Goal: Transaction & Acquisition: Subscribe to service/newsletter

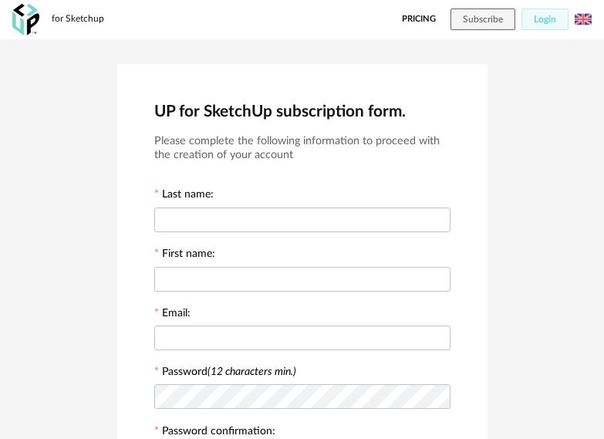
click at [423, 16] on link "Pricing" at bounding box center [419, 19] width 34 height 22
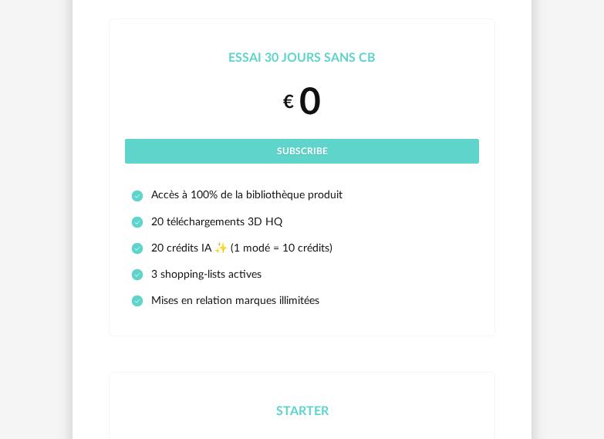
scroll to position [77, 0]
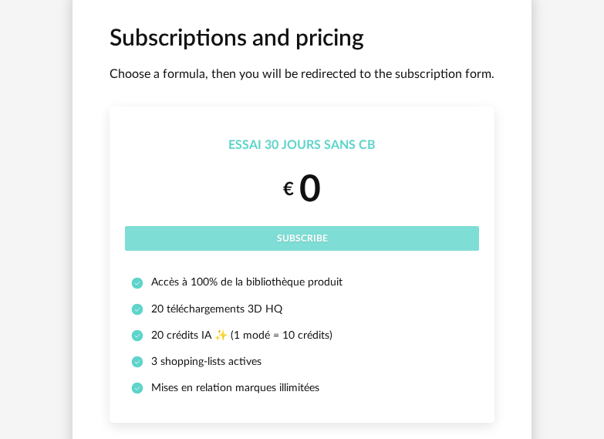
click at [302, 234] on span "Subscribe" at bounding box center [302, 238] width 51 height 9
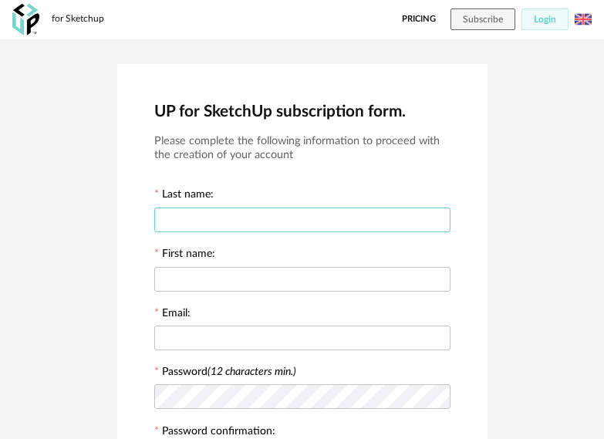
click at [322, 221] on input "text" at bounding box center [302, 219] width 296 height 25
click at [276, 218] on input "text" at bounding box center [302, 219] width 296 height 25
type input "*****"
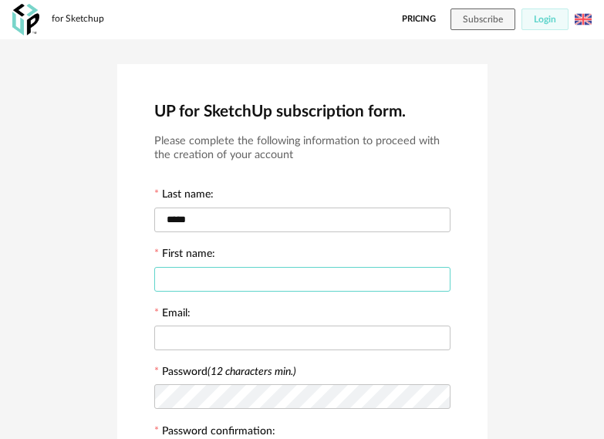
click at [290, 278] on input "text" at bounding box center [302, 279] width 296 height 25
type input "*****"
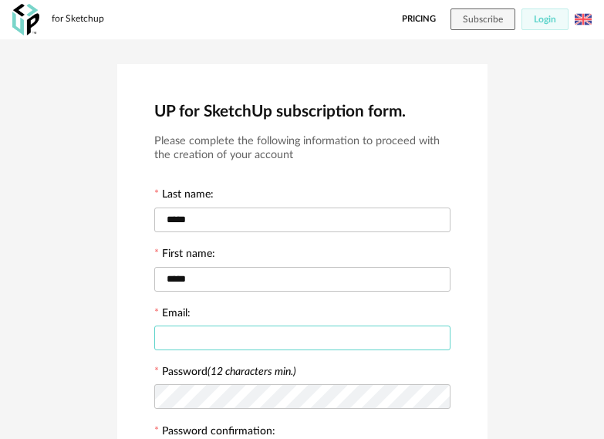
click at [336, 334] on input "text" at bounding box center [302, 337] width 296 height 25
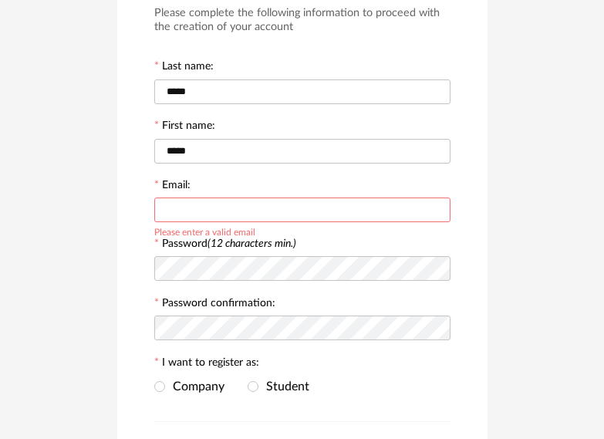
scroll to position [77, 0]
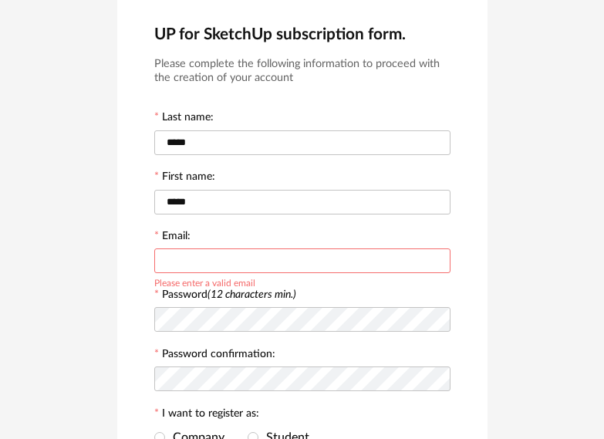
click at [292, 260] on input "text" at bounding box center [302, 260] width 296 height 25
paste input "**********"
type input "**********"
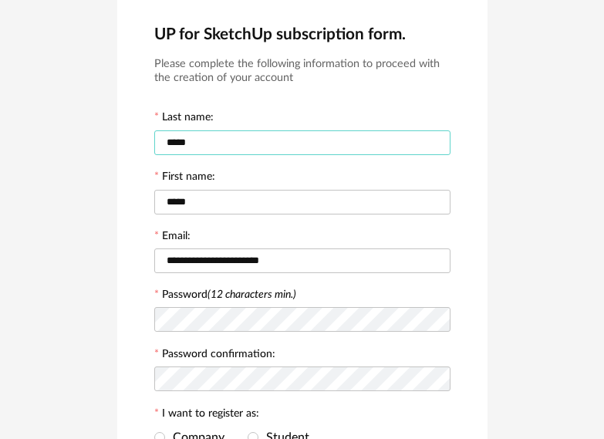
click at [225, 142] on input "*****" at bounding box center [302, 142] width 296 height 25
type input "*****"
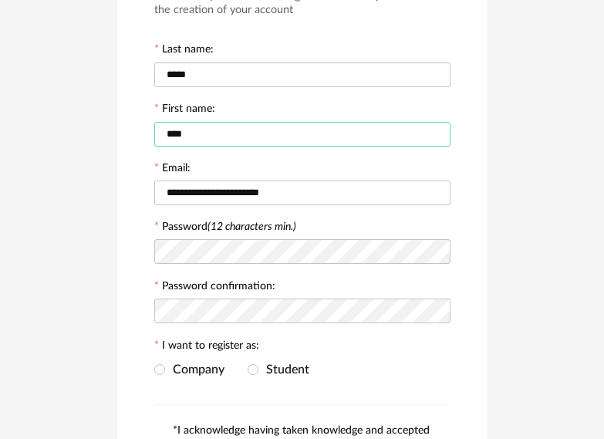
scroll to position [154, 0]
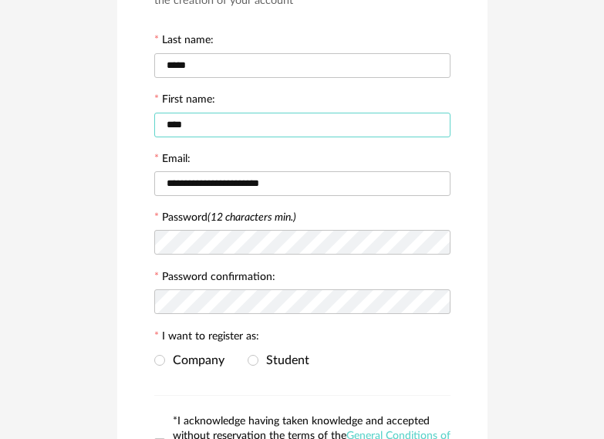
type input "****"
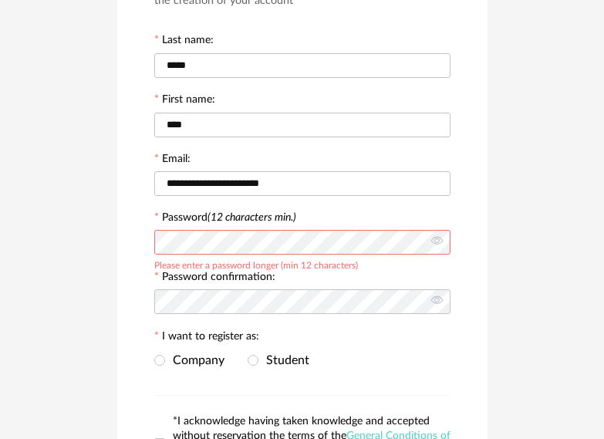
click at [541, 333] on div "**********" at bounding box center [302, 234] width 604 height 699
click at [482, 274] on div "**********" at bounding box center [302, 235] width 370 height 650
click at [224, 265] on div "Please enter a password longer (min 12 characters)" at bounding box center [256, 264] width 204 height 12
click at [277, 265] on div "Please enter a password longer (min 12 characters)" at bounding box center [256, 264] width 204 height 12
drag, startPoint x: 300, startPoint y: 265, endPoint x: 356, endPoint y: 264, distance: 56.3
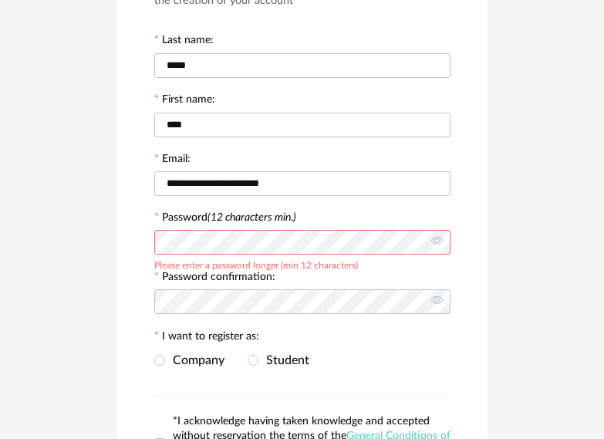
click at [356, 264] on div "Please enter a password longer (min 12 characters)" at bounding box center [256, 264] width 204 height 12
click at [380, 271] on div "Password confirmation:" at bounding box center [302, 293] width 296 height 47
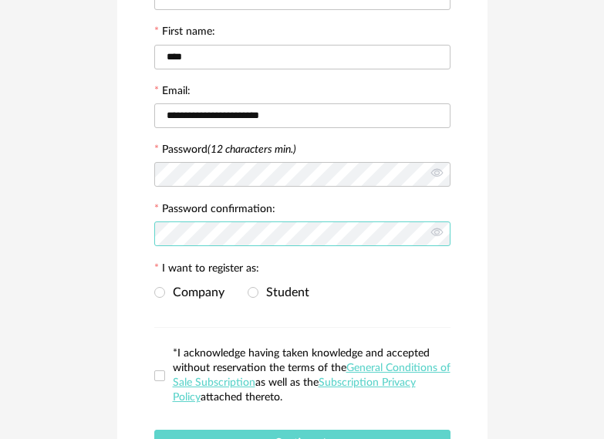
scroll to position [231, 0]
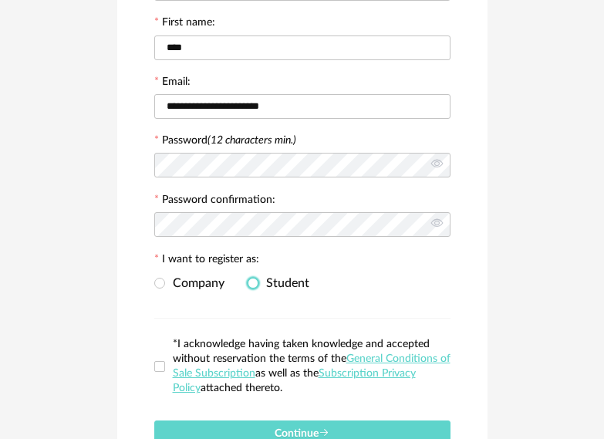
click at [249, 284] on span at bounding box center [253, 283] width 11 height 11
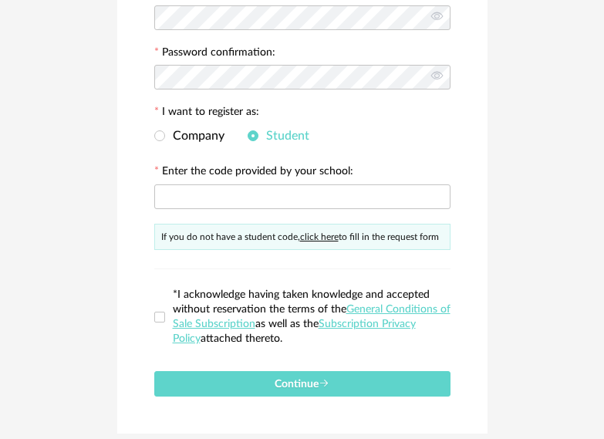
scroll to position [386, 0]
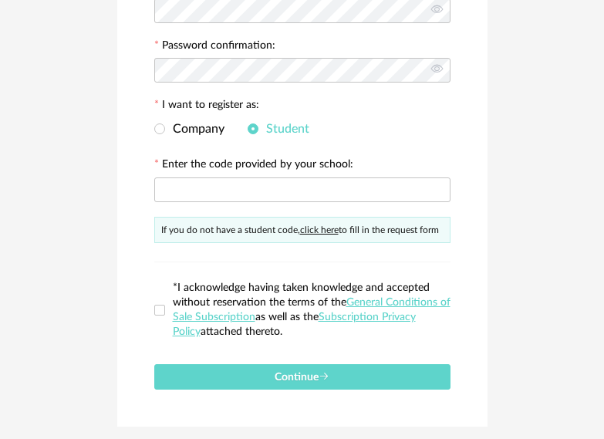
click at [153, 126] on div "**********" at bounding box center [302, 52] width 370 height 748
click at [163, 130] on span at bounding box center [159, 128] width 11 height 11
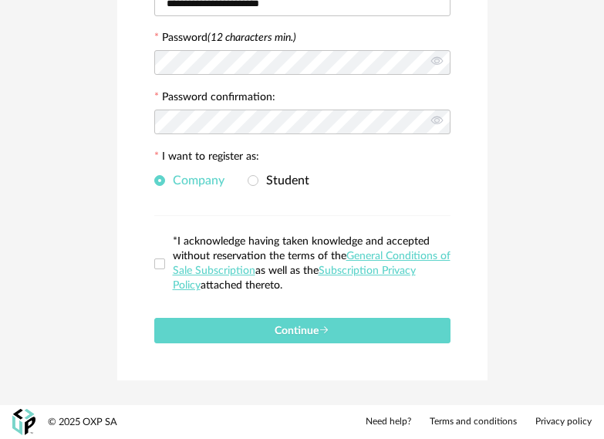
scroll to position [334, 0]
click at [161, 262] on span at bounding box center [159, 263] width 11 height 11
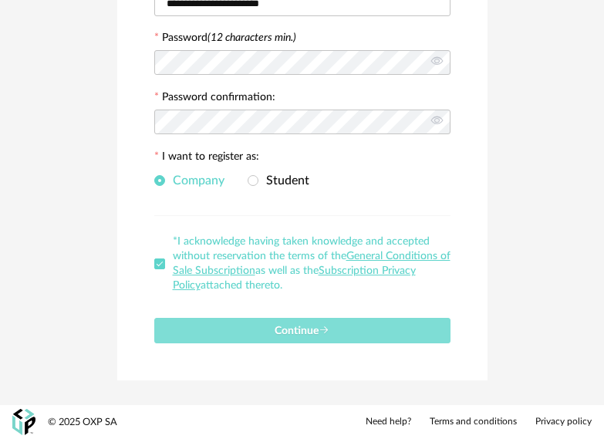
click at [318, 327] on span "Continue" at bounding box center [302, 330] width 55 height 11
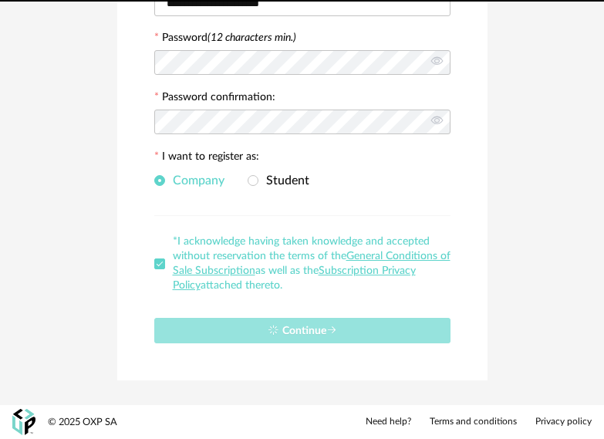
scroll to position [0, 0]
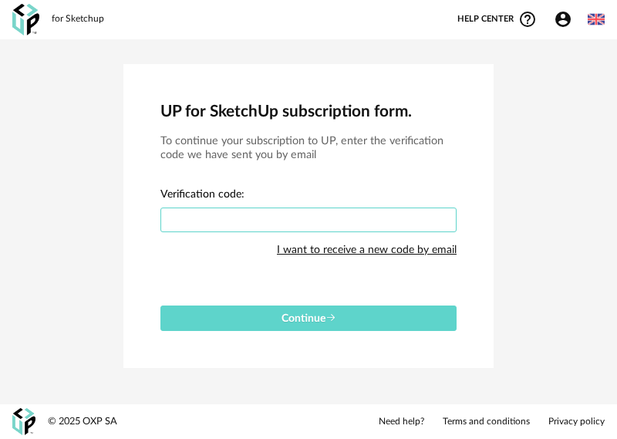
click at [359, 219] on input "text" at bounding box center [308, 219] width 296 height 25
paste input "****"
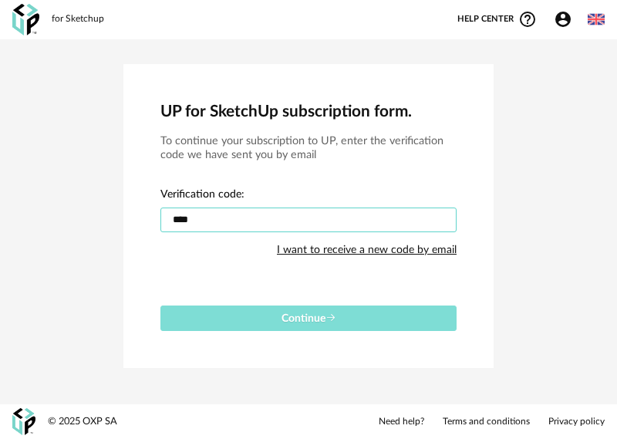
type input "****"
click at [321, 313] on span "Continue" at bounding box center [308, 318] width 55 height 11
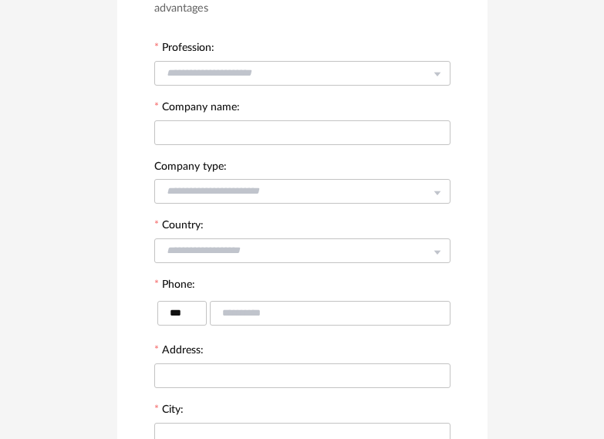
scroll to position [154, 0]
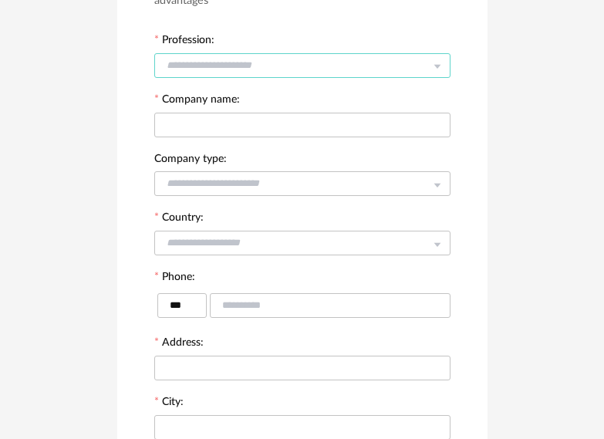
click at [410, 61] on input "text" at bounding box center [302, 65] width 296 height 25
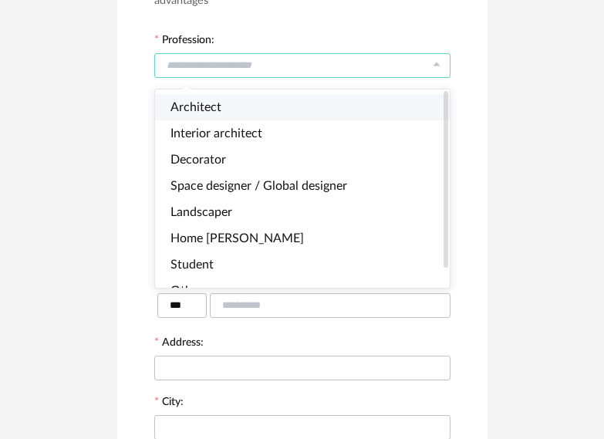
click at [420, 116] on li "Architect" at bounding box center [309, 107] width 308 height 26
type input "*********"
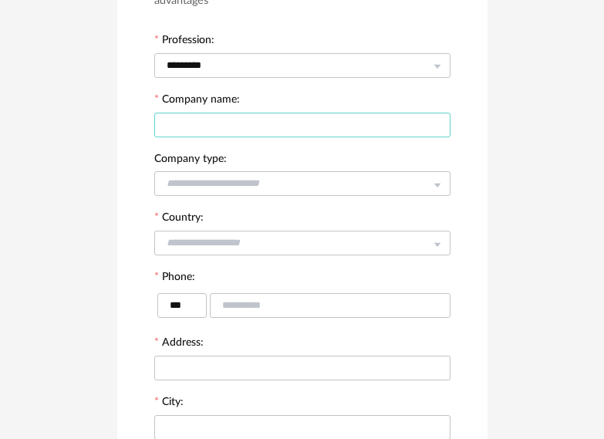
click at [415, 122] on input "text" at bounding box center [302, 125] width 296 height 25
type input "***"
click at [446, 184] on icon at bounding box center [436, 183] width 19 height 31
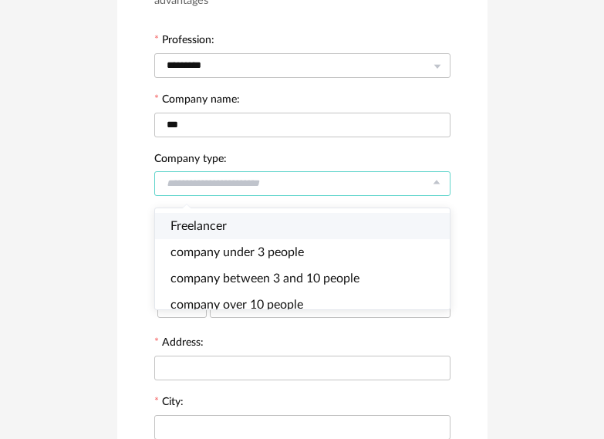
click at [427, 218] on li "Freelancer" at bounding box center [309, 226] width 308 height 26
type input "**********"
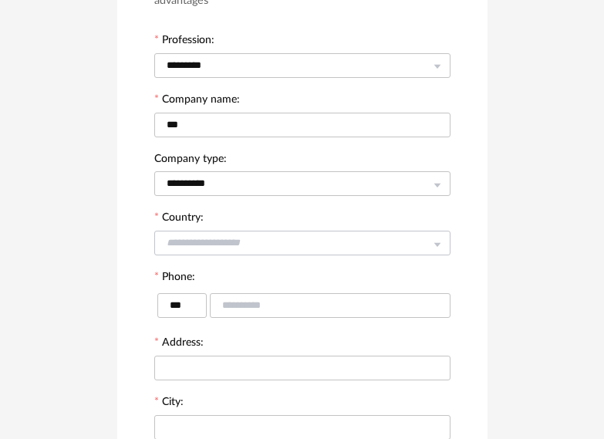
click at [445, 241] on icon at bounding box center [436, 243] width 19 height 31
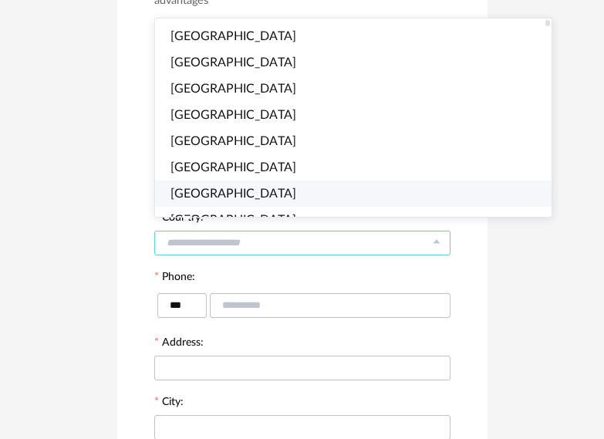
click at [388, 197] on li "Albania" at bounding box center [360, 193] width 410 height 26
type input "*******"
type input "****"
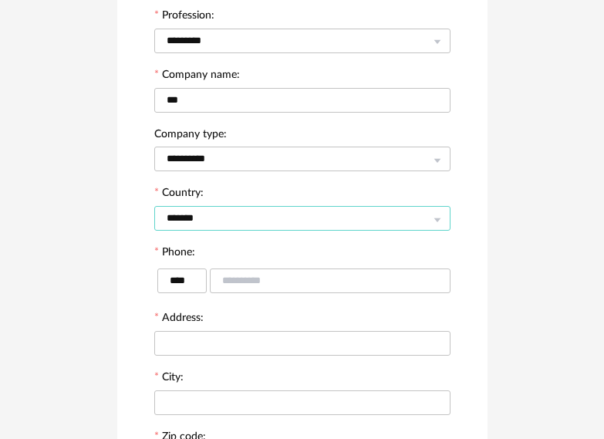
scroll to position [231, 0]
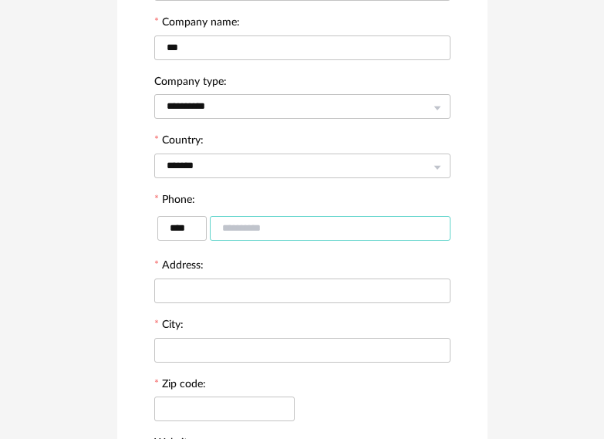
click at [353, 228] on input "text" at bounding box center [330, 228] width 241 height 25
type input "*********"
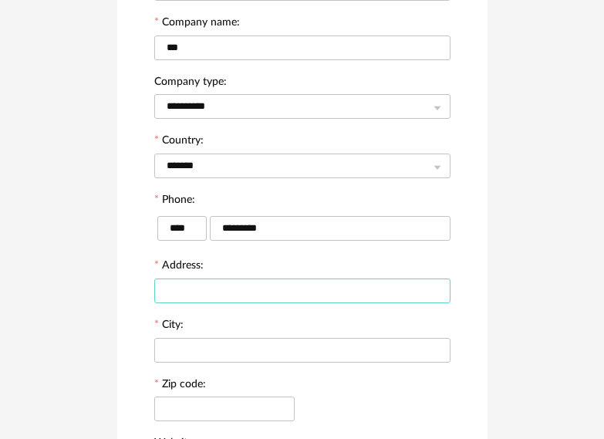
click at [355, 291] on input "text" at bounding box center [302, 290] width 296 height 25
type input "******"
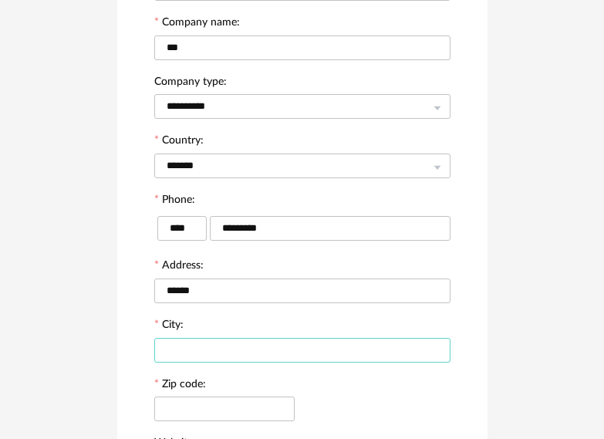
click at [335, 354] on input "text" at bounding box center [302, 350] width 296 height 25
type input "***"
click at [261, 410] on input "text" at bounding box center [224, 408] width 140 height 25
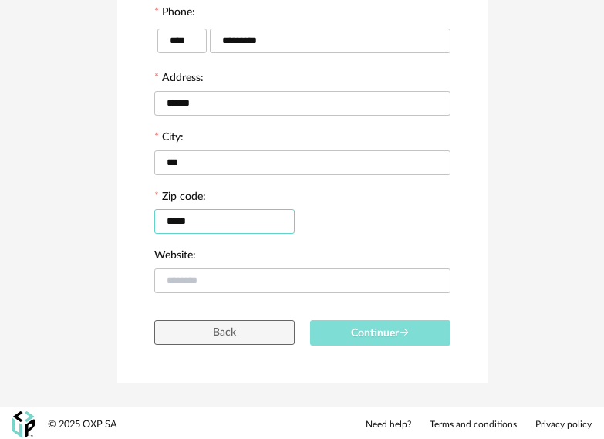
scroll to position [422, 0]
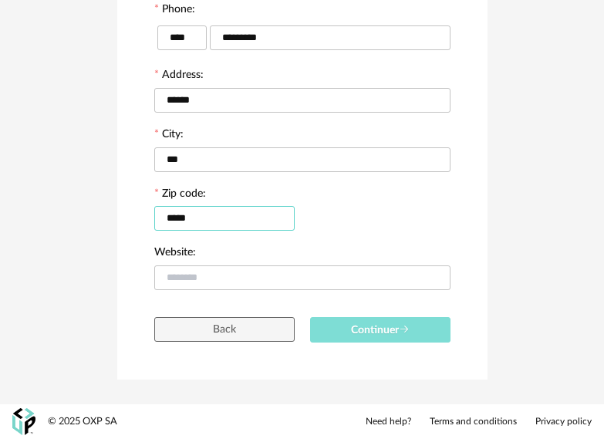
type input "*****"
click at [372, 329] on span "Continuer" at bounding box center [380, 330] width 59 height 11
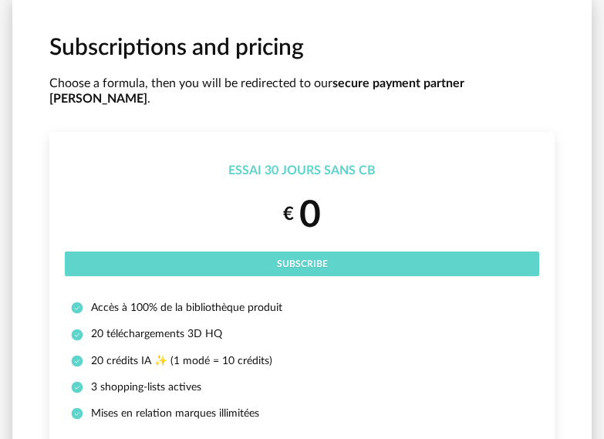
scroll to position [77, 0]
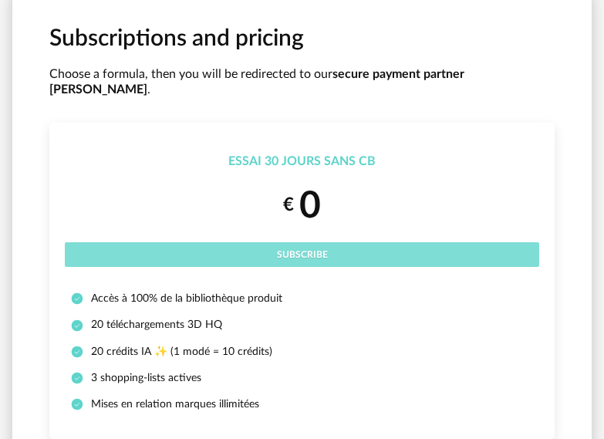
click at [325, 250] on span "Subscribe" at bounding box center [302, 254] width 51 height 9
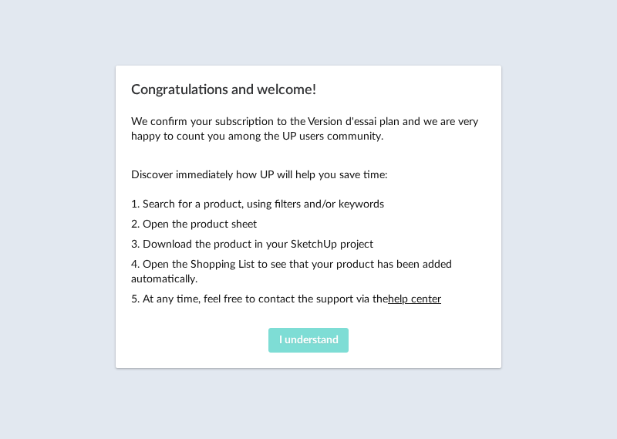
click at [303, 342] on span "I understand" at bounding box center [308, 340] width 59 height 11
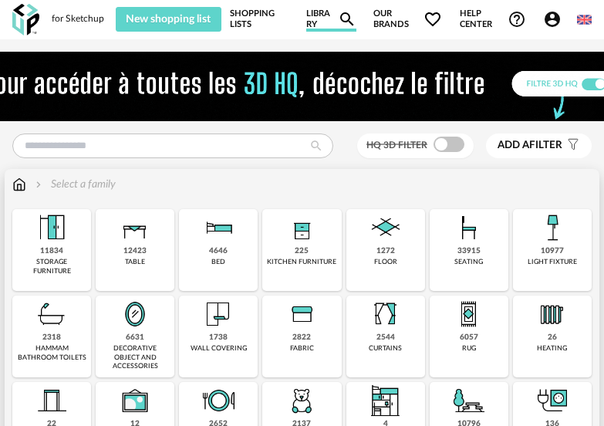
click at [309, 239] on img at bounding box center [301, 227] width 37 height 37
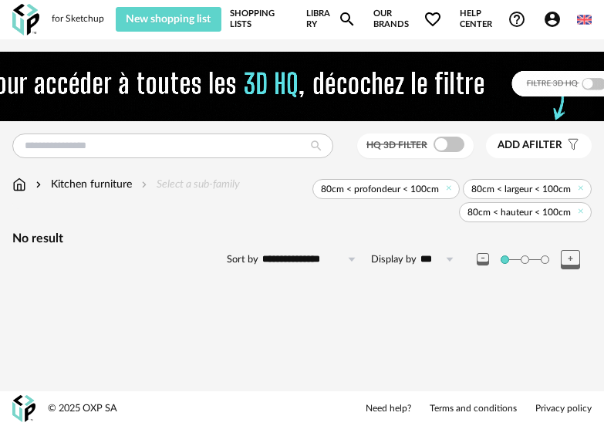
click at [103, 184] on div "Kitchen furniture" at bounding box center [81, 184] width 99 height 15
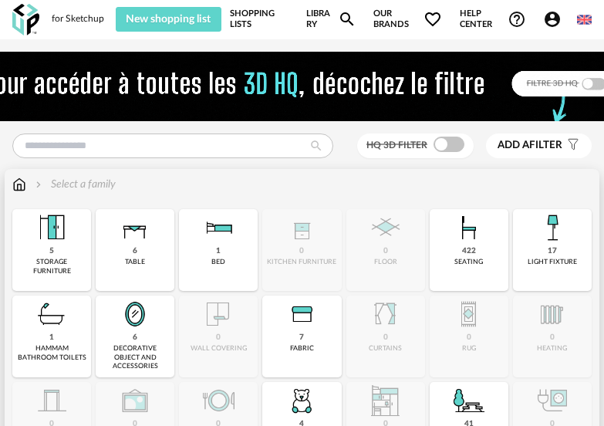
click at [470, 251] on div "422" at bounding box center [469, 251] width 14 height 10
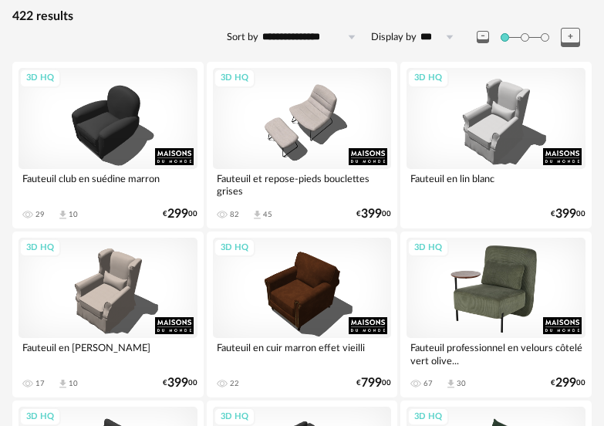
scroll to position [231, 0]
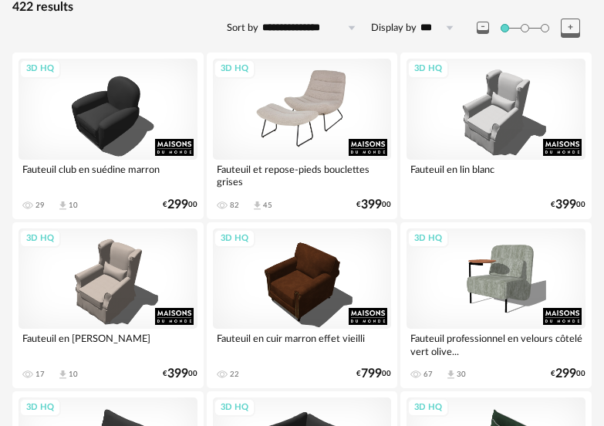
click at [337, 123] on div "3D HQ" at bounding box center [302, 109] width 179 height 100
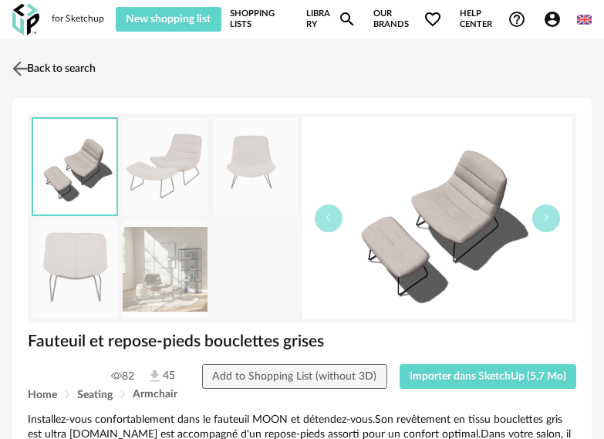
click at [19, 69] on img at bounding box center [20, 68] width 22 height 22
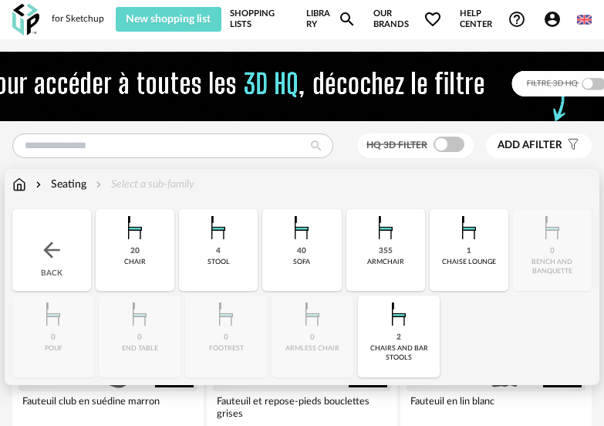
click at [70, 177] on div "Seating" at bounding box center [59, 184] width 54 height 15
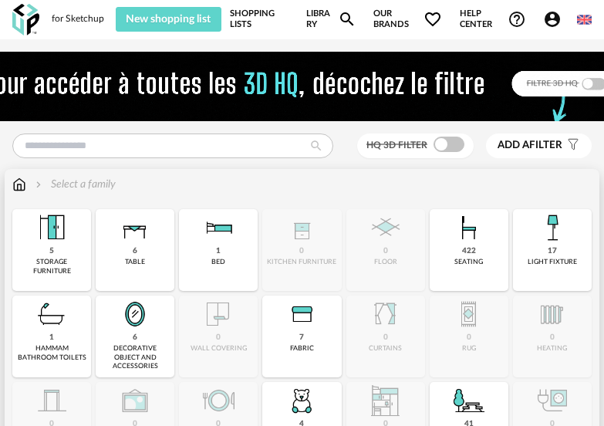
click at [77, 180] on div "Select a family" at bounding box center [73, 184] width 83 height 15
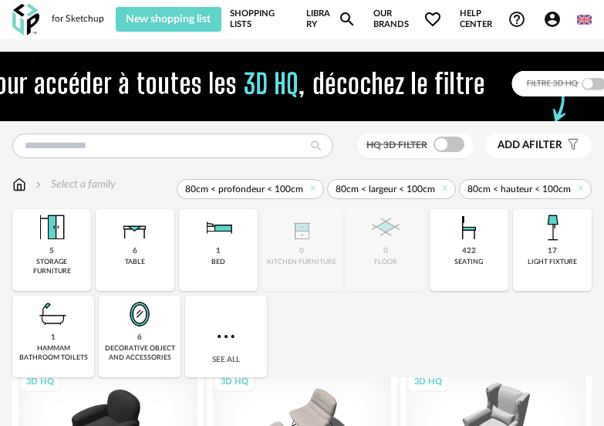
click at [69, 15] on div "for Sketchup" at bounding box center [78, 19] width 52 height 12
click at [179, 16] on span "New shopping list" at bounding box center [168, 19] width 85 height 11
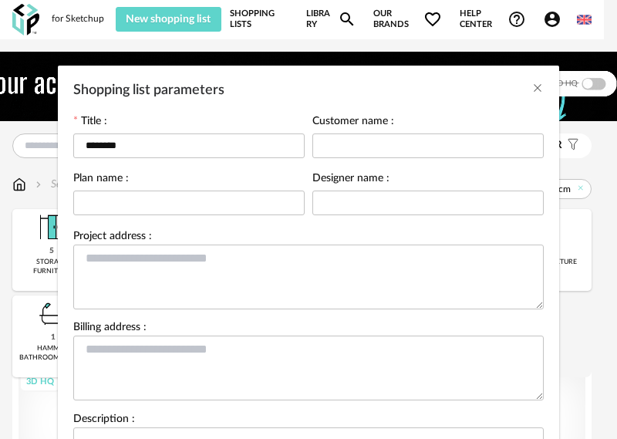
click at [175, 19] on div "Shopping list parameters Title : ******** Customer name : Plan name : Designer …" at bounding box center [308, 219] width 617 height 439
click at [531, 90] on icon "Close" at bounding box center [537, 88] width 12 height 12
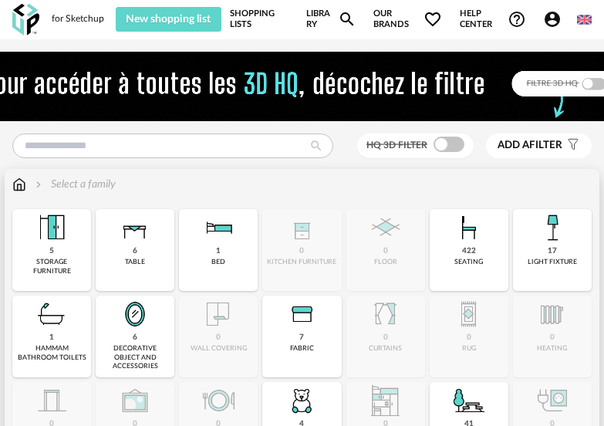
click at [17, 184] on img at bounding box center [19, 184] width 14 height 15
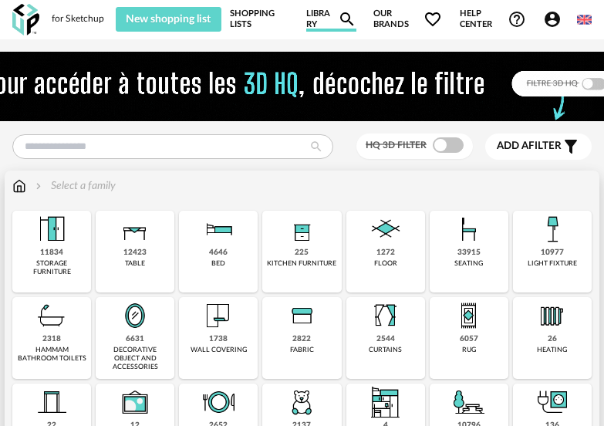
click at [305, 241] on img at bounding box center [301, 229] width 37 height 37
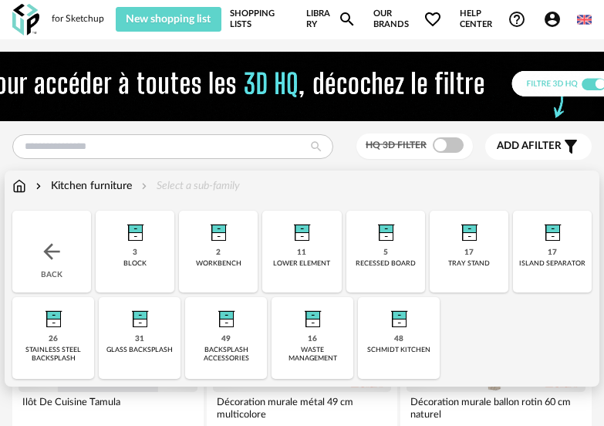
click at [140, 248] on div "3 block" at bounding box center [135, 252] width 79 height 82
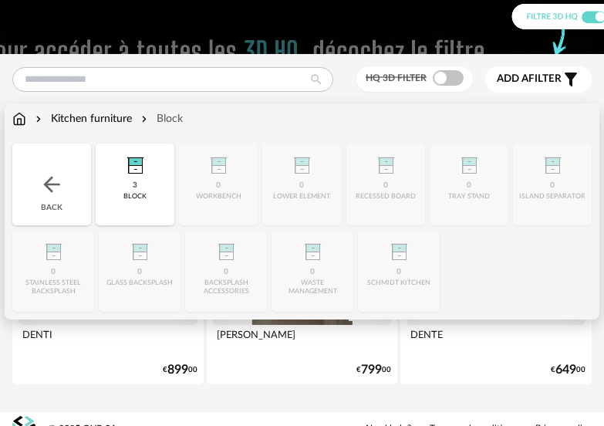
scroll to position [87, 0]
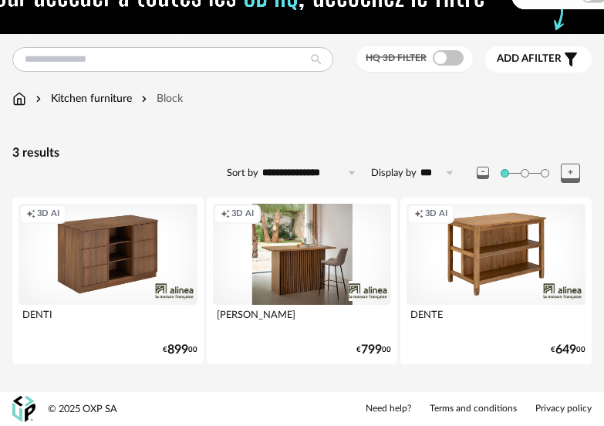
click at [98, 250] on div "Creation icon 3D AI" at bounding box center [108, 254] width 179 height 100
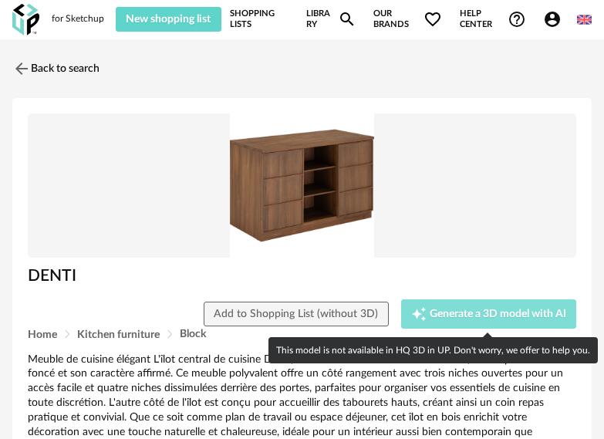
click at [480, 316] on span "Generate a 3D model with AI" at bounding box center [498, 313] width 137 height 11
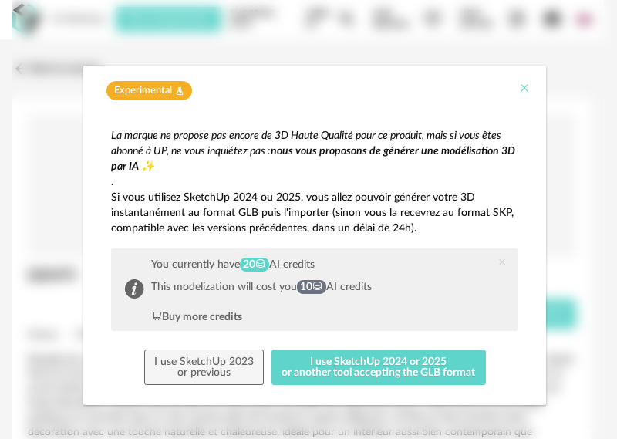
click at [518, 83] on icon "Close" at bounding box center [524, 88] width 12 height 12
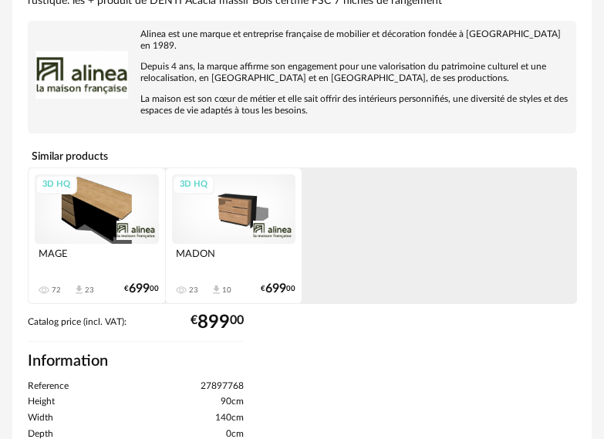
scroll to position [463, 0]
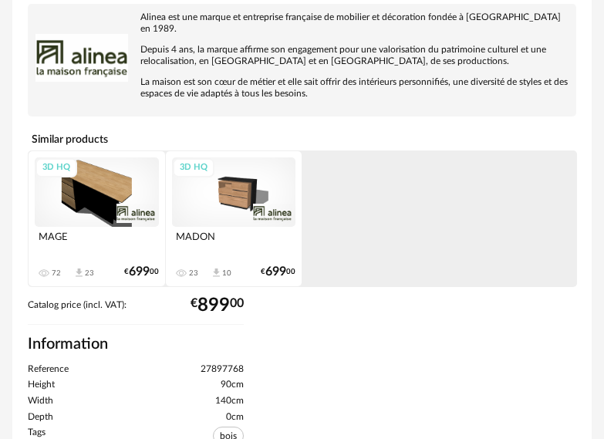
click at [241, 190] on div "3D HQ" at bounding box center [234, 191] width 124 height 69
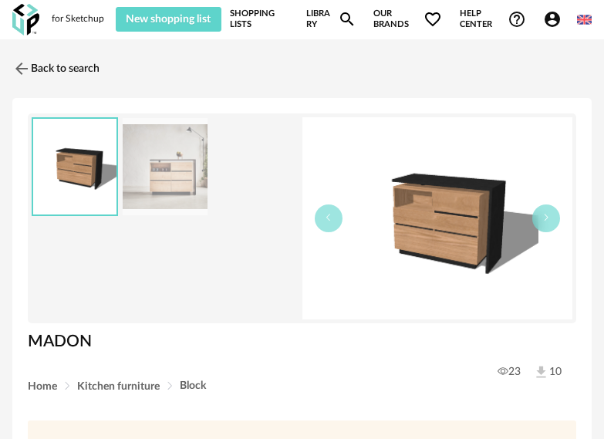
click at [536, 372] on img at bounding box center [541, 372] width 16 height 16
click at [553, 221] on button "button" at bounding box center [546, 218] width 28 height 28
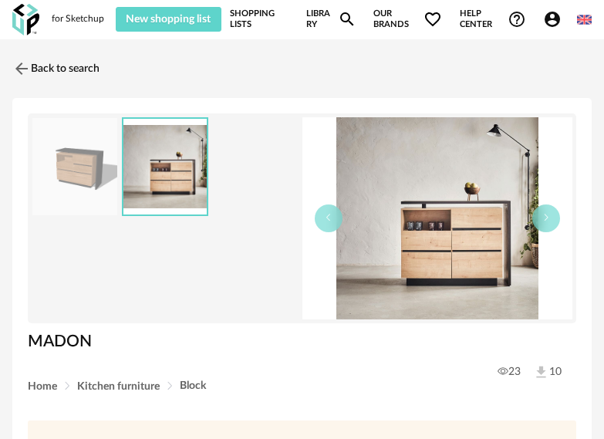
click at [458, 234] on img at bounding box center [437, 218] width 271 height 202
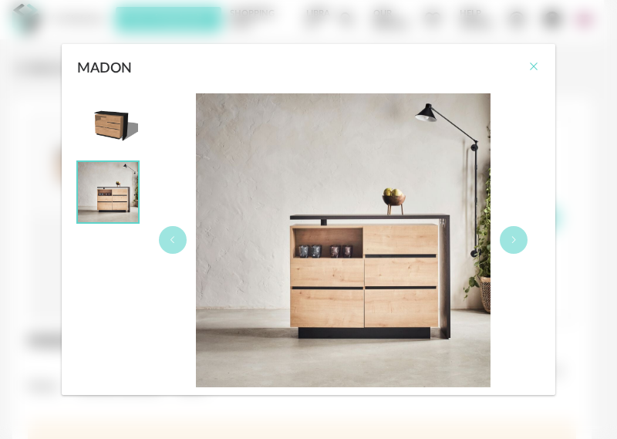
click at [529, 72] on icon "Close" at bounding box center [534, 66] width 12 height 12
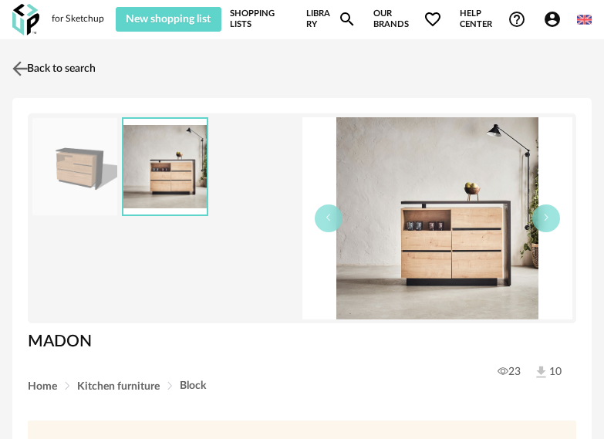
click at [24, 66] on img at bounding box center [20, 68] width 22 height 22
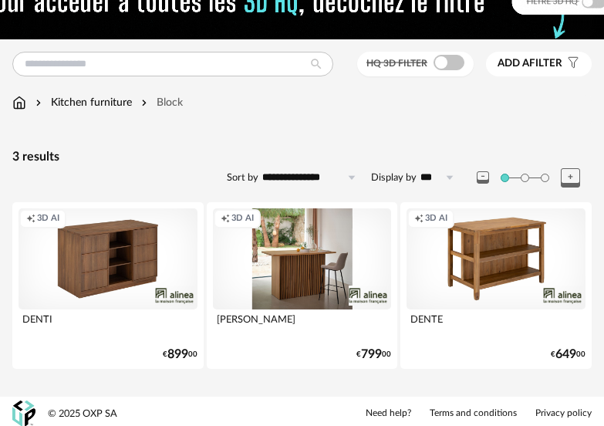
scroll to position [86, 0]
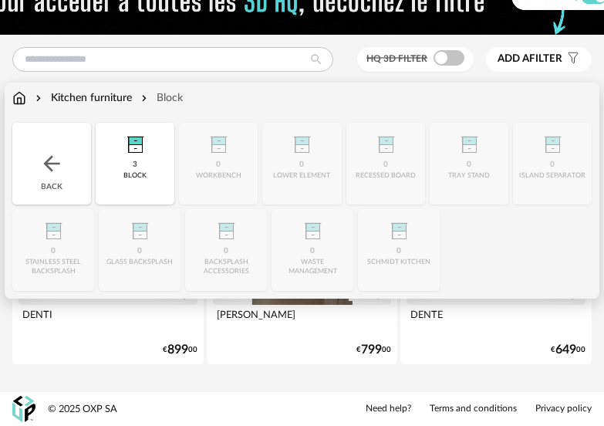
click at [97, 97] on div "Kitchen furniture" at bounding box center [81, 97] width 99 height 15
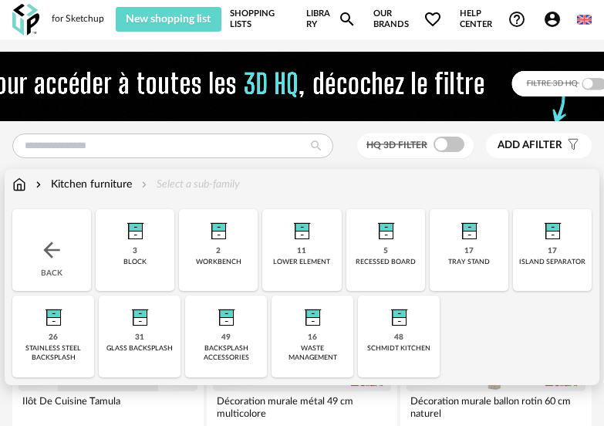
click at [308, 242] on img at bounding box center [301, 227] width 37 height 37
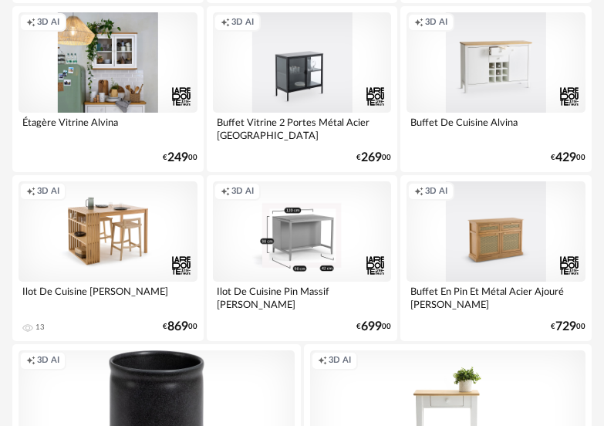
scroll to position [308, 0]
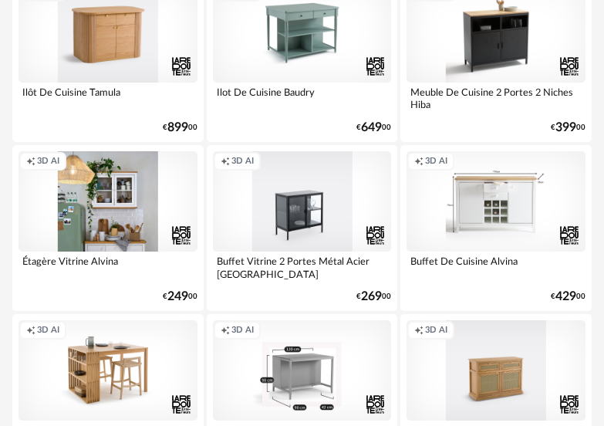
click at [490, 203] on div "Creation icon 3D AI" at bounding box center [495, 201] width 179 height 100
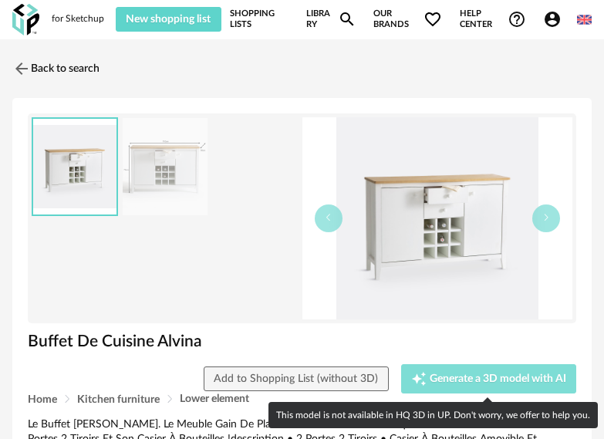
click at [497, 377] on span "Generate a 3D model with AI" at bounding box center [498, 378] width 137 height 11
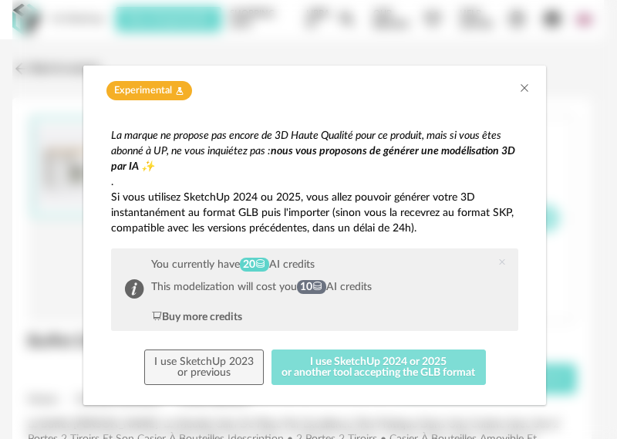
click at [379, 368] on button "I use SketchUp 2024 or 2025 or another tool accepting the GLB format" at bounding box center [378, 366] width 214 height 35
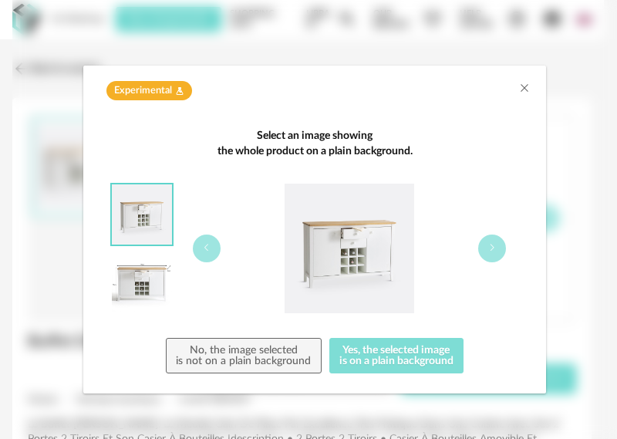
click at [403, 363] on button "Yes, the selected image is on a plain background" at bounding box center [396, 355] width 135 height 35
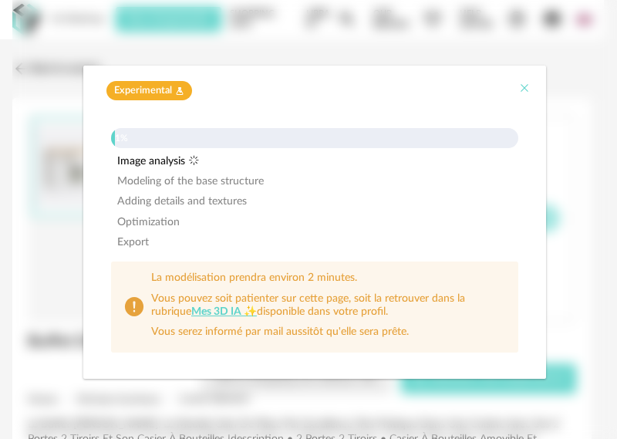
click at [524, 88] on icon "Close" at bounding box center [524, 88] width 12 height 12
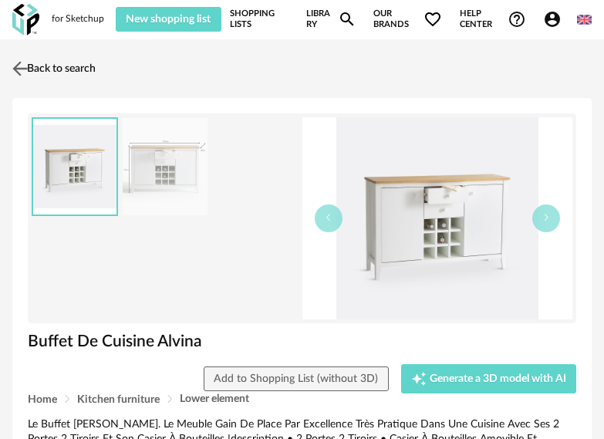
click at [25, 72] on img at bounding box center [20, 68] width 22 height 22
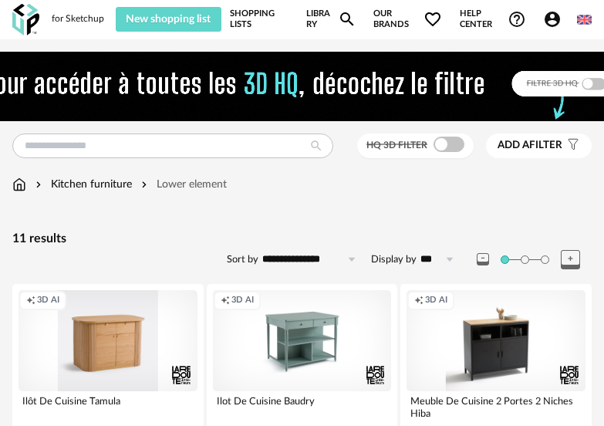
click at [340, 258] on input "**********" at bounding box center [311, 259] width 106 height 25
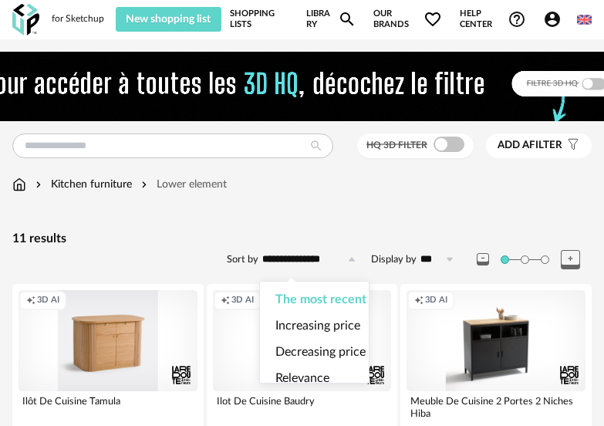
click at [341, 255] on input "**********" at bounding box center [311, 259] width 106 height 25
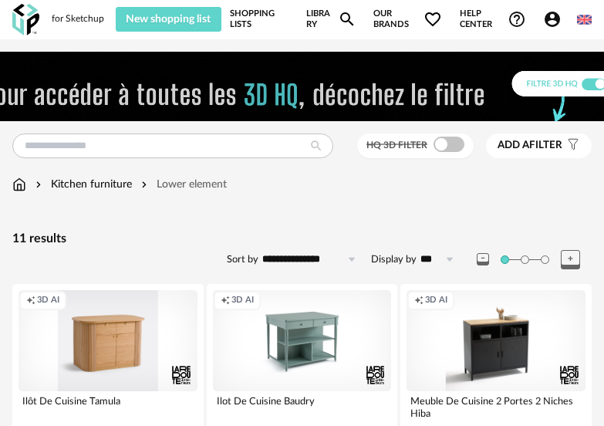
click at [521, 257] on span at bounding box center [525, 259] width 8 height 8
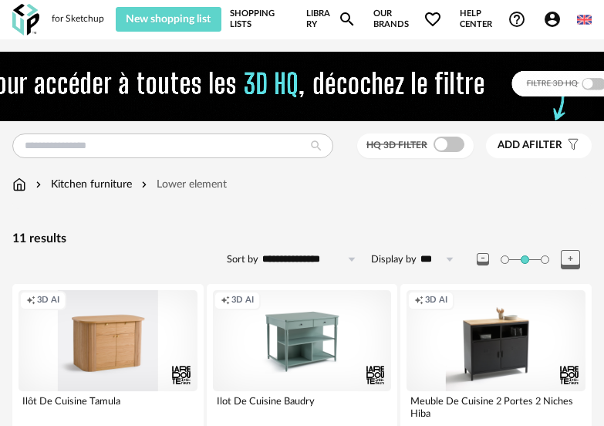
click at [548, 260] on span at bounding box center [545, 259] width 8 height 8
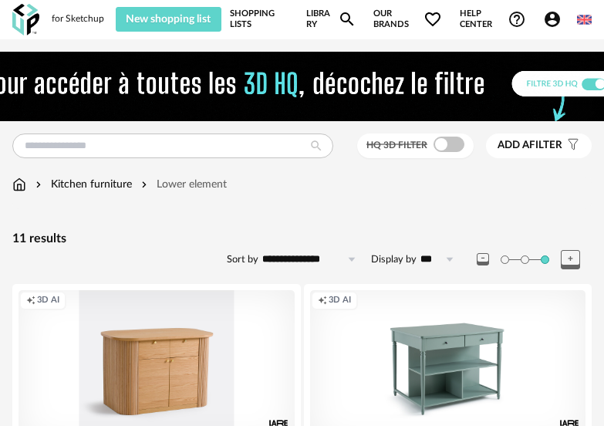
click at [521, 259] on span at bounding box center [525, 259] width 8 height 8
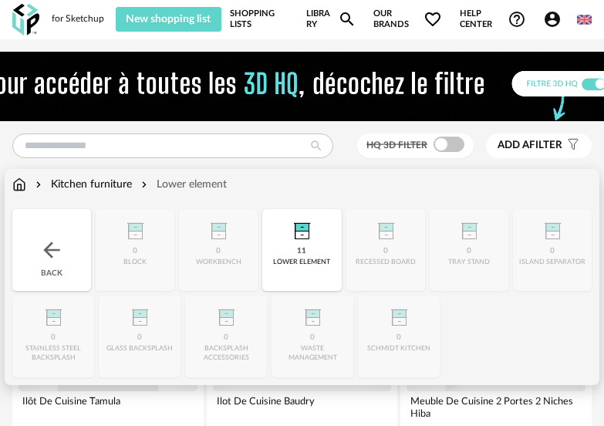
click at [50, 238] on img at bounding box center [51, 250] width 25 height 25
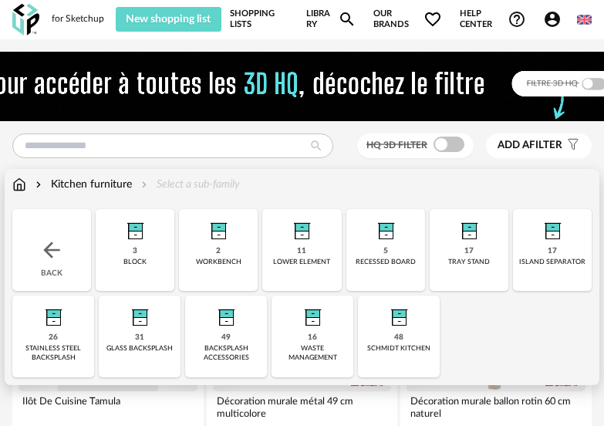
click at [56, 244] on img at bounding box center [51, 250] width 25 height 25
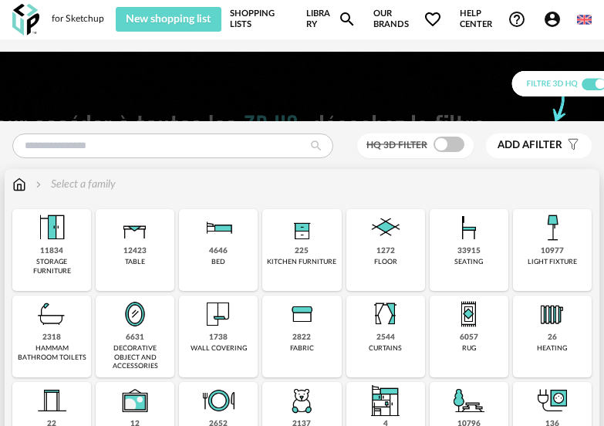
click at [58, 236] on img at bounding box center [51, 227] width 37 height 37
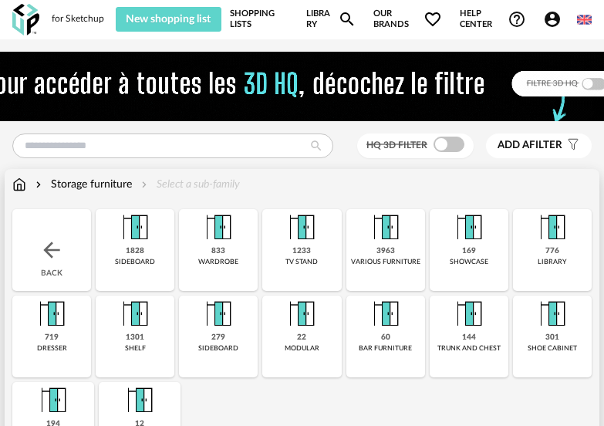
click at [136, 241] on img at bounding box center [134, 227] width 37 height 37
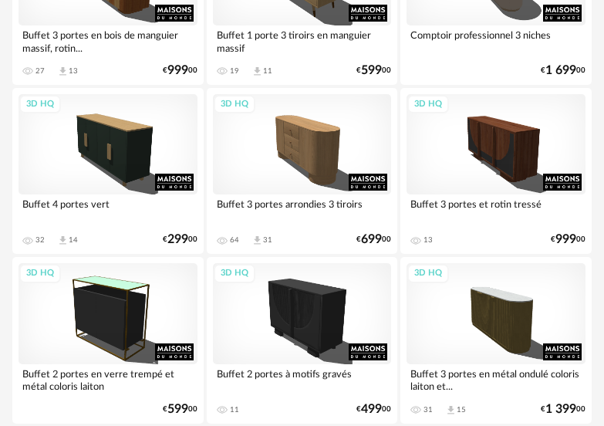
scroll to position [540, 0]
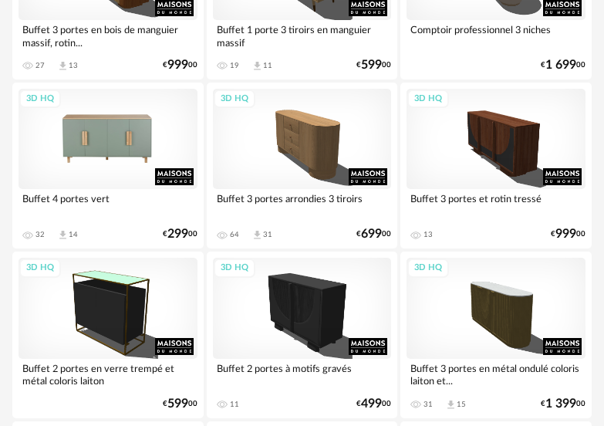
click at [116, 147] on div "3D HQ" at bounding box center [108, 139] width 179 height 100
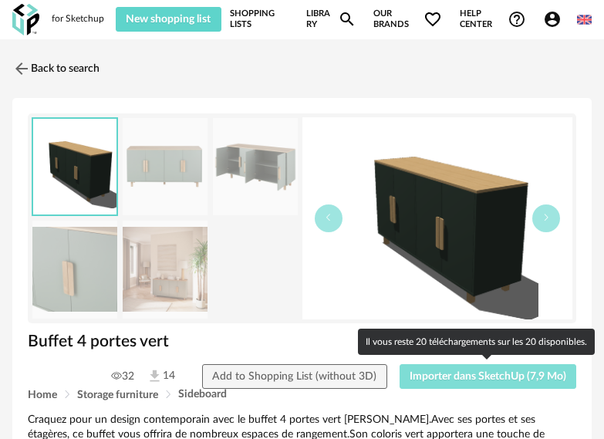
click at [456, 375] on span "Importer dans SketchUp (7,9 Mo)" at bounding box center [488, 376] width 157 height 11
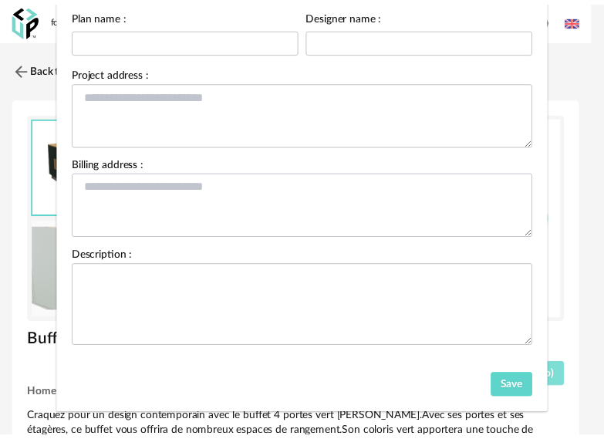
scroll to position [178, 0]
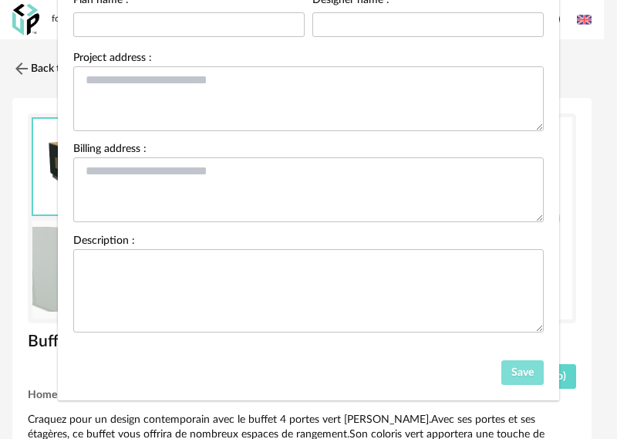
click at [519, 366] on button "Save" at bounding box center [522, 372] width 43 height 25
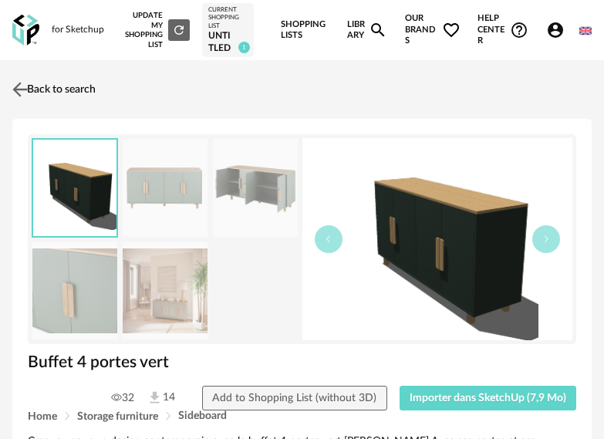
click at [22, 92] on img at bounding box center [20, 90] width 22 height 22
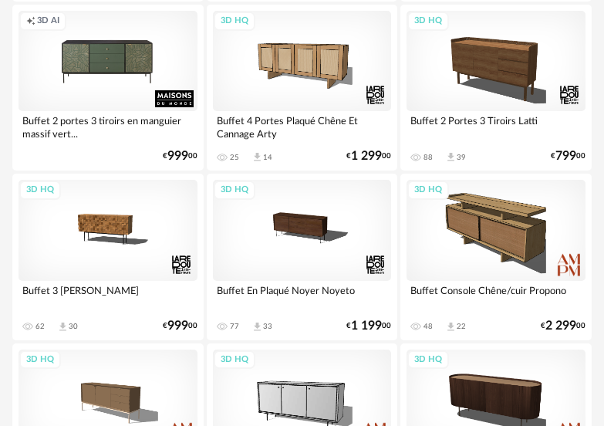
scroll to position [3986, 0]
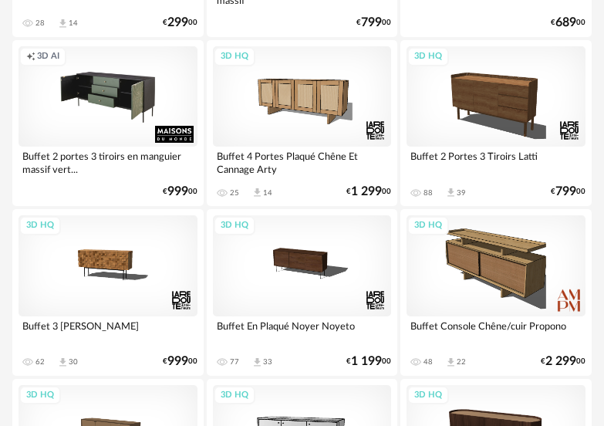
click at [119, 95] on div "Creation icon 3D AI" at bounding box center [108, 96] width 179 height 100
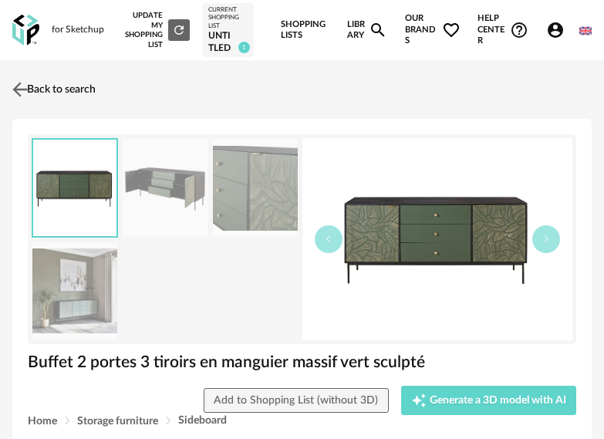
click at [22, 90] on img at bounding box center [20, 90] width 22 height 22
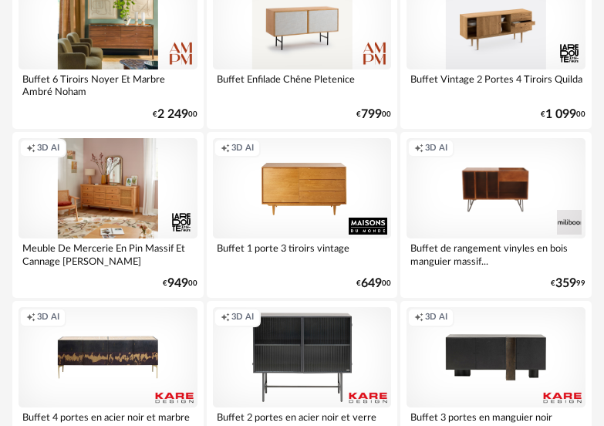
scroll to position [4912, 0]
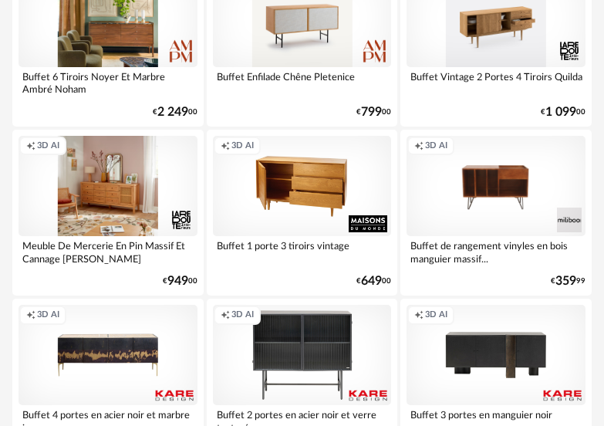
click at [306, 207] on div "Creation icon 3D AI" at bounding box center [302, 186] width 179 height 100
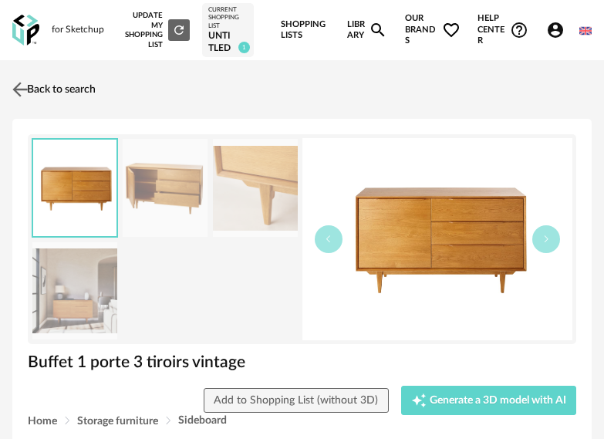
click at [45, 89] on link "Back to search" at bounding box center [51, 89] width 87 height 34
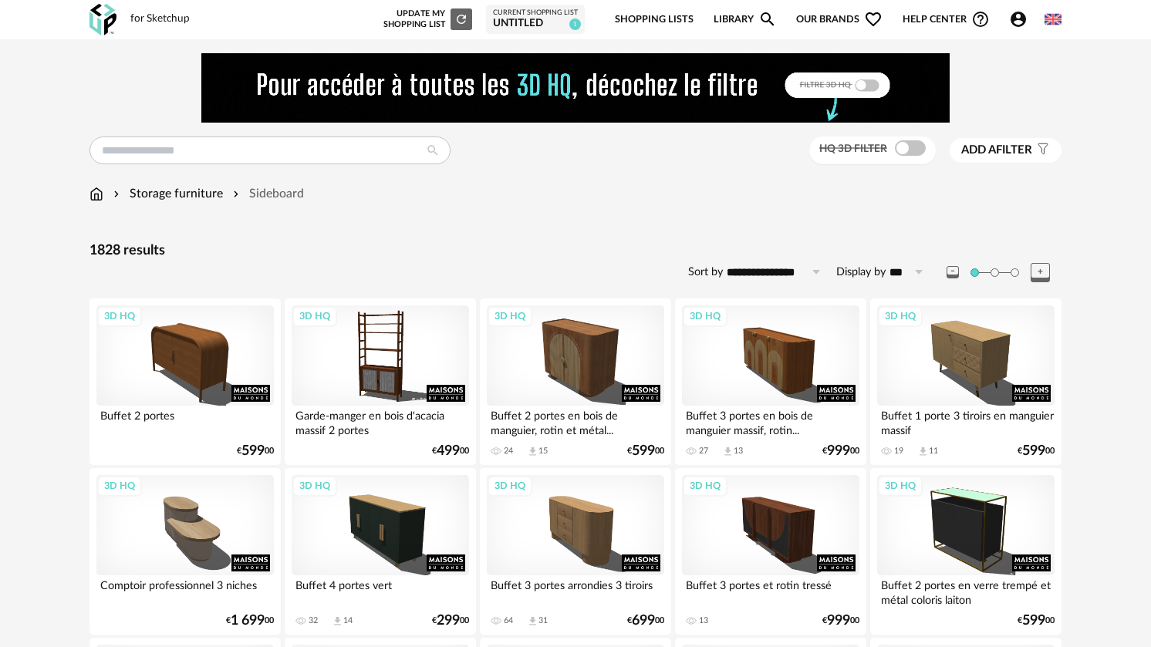
click at [603, 15] on span "Our brands Heart Outline icon" at bounding box center [839, 20] width 86 height 36
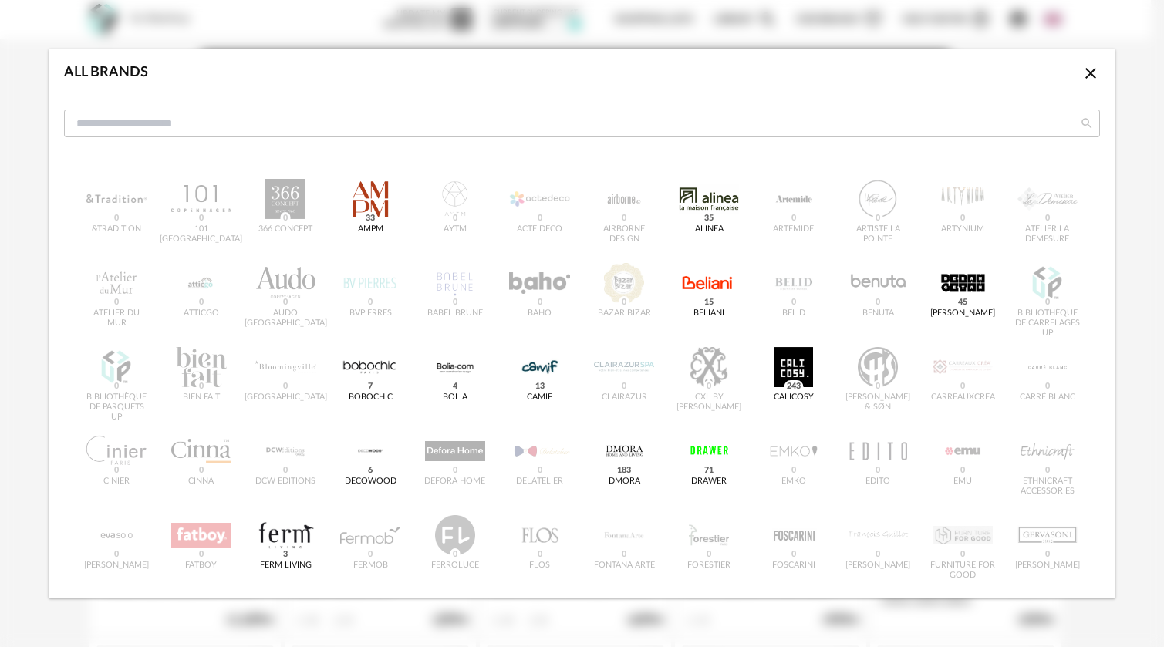
click at [603, 66] on icon "Close icon" at bounding box center [1090, 73] width 19 height 19
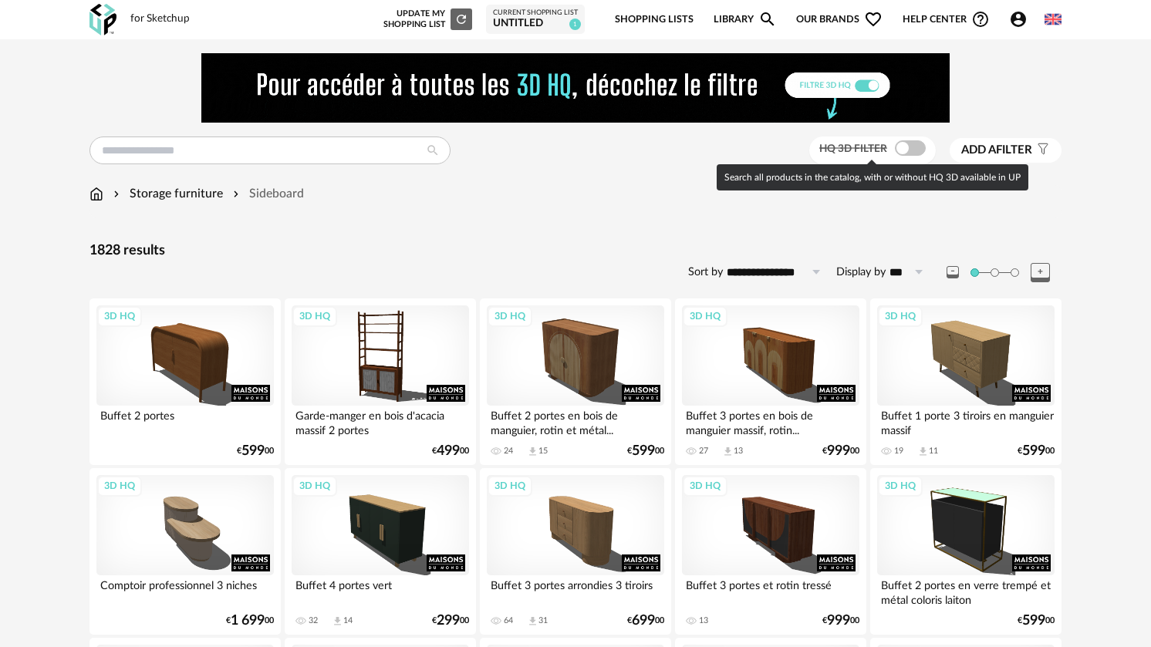
click at [603, 147] on span at bounding box center [910, 147] width 31 height 15
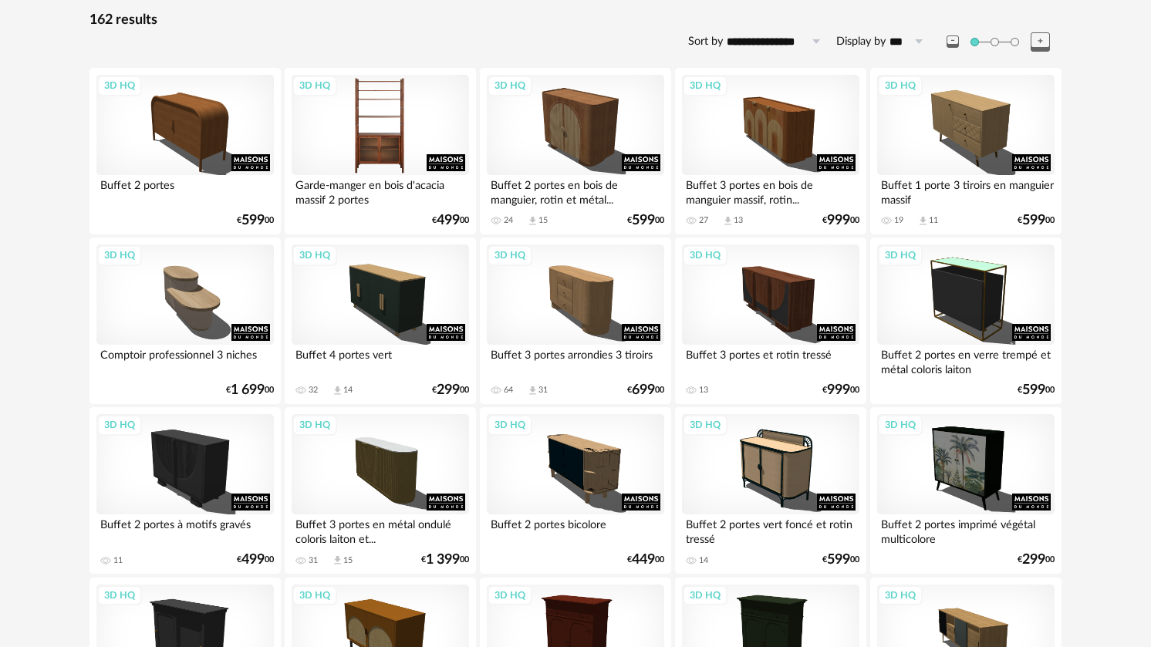
scroll to position [154, 0]
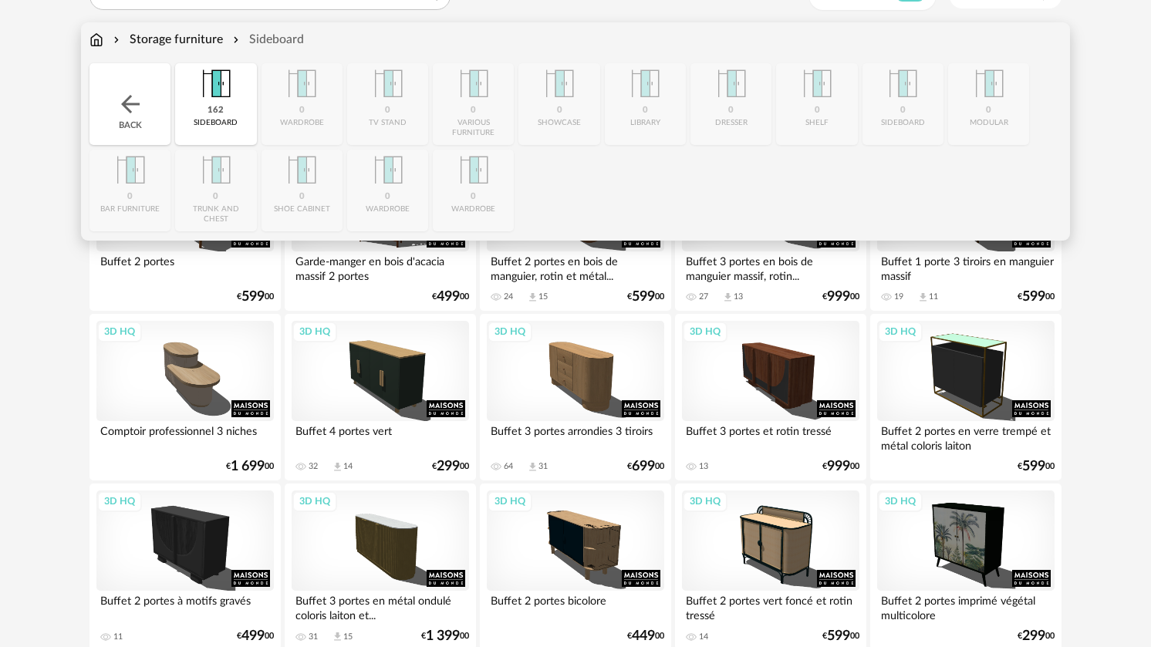
click at [150, 86] on div "Back" at bounding box center [129, 104] width 81 height 82
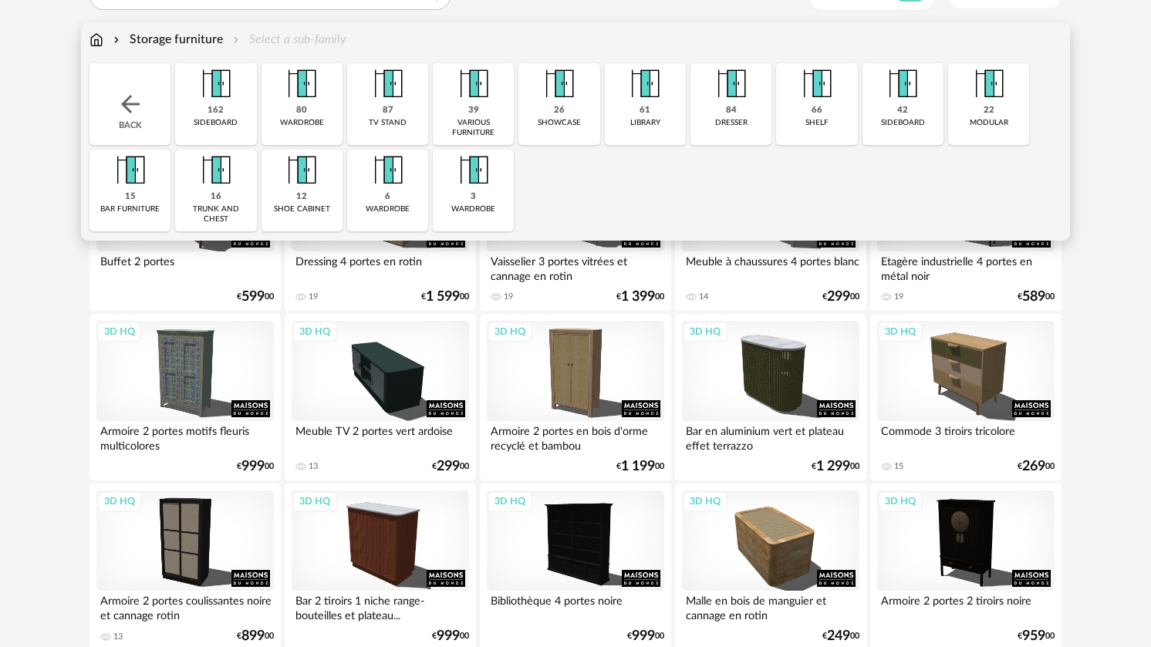
click at [376, 99] on img at bounding box center [388, 84] width 42 height 42
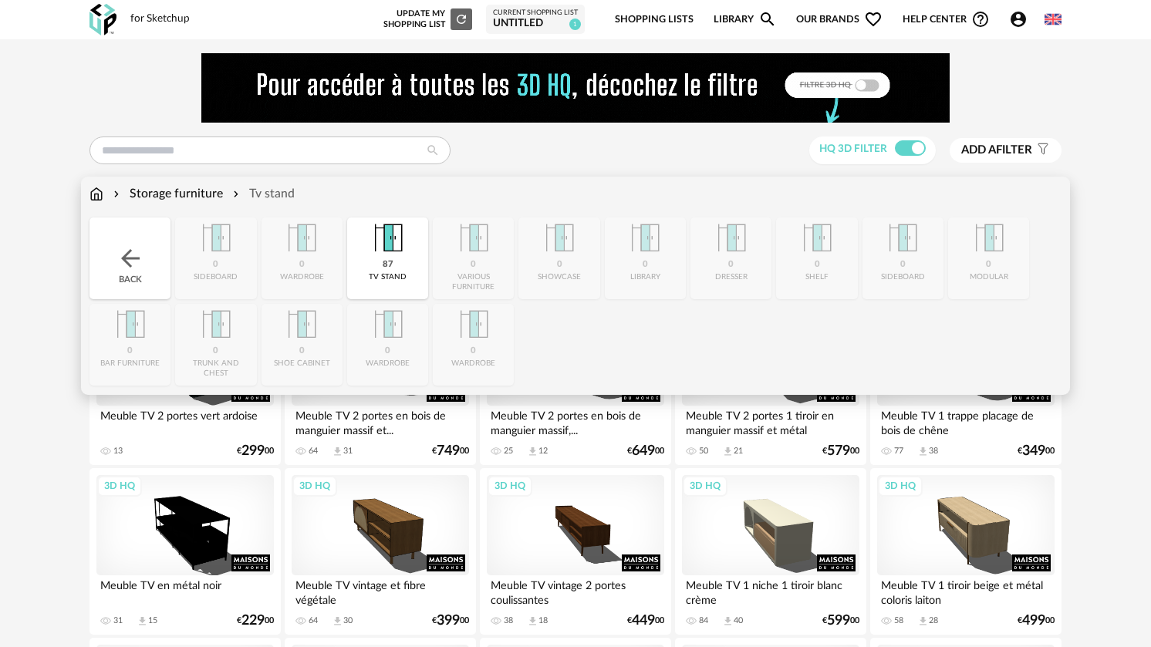
click at [116, 263] on img at bounding box center [130, 258] width 28 height 28
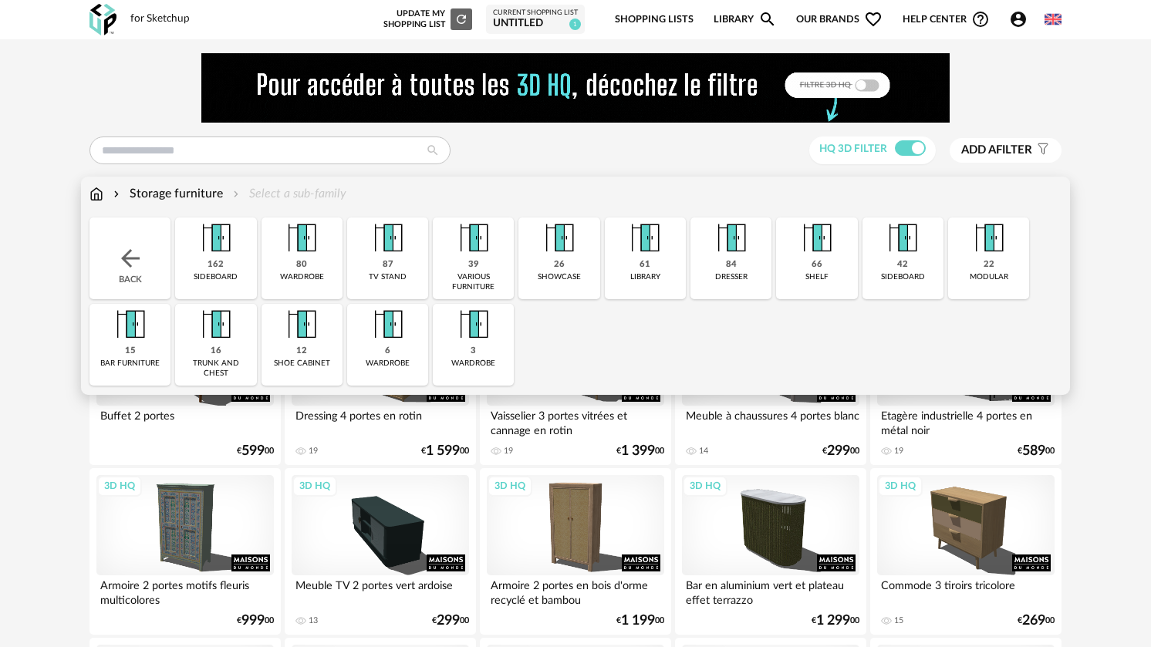
click at [133, 262] on img at bounding box center [130, 258] width 28 height 28
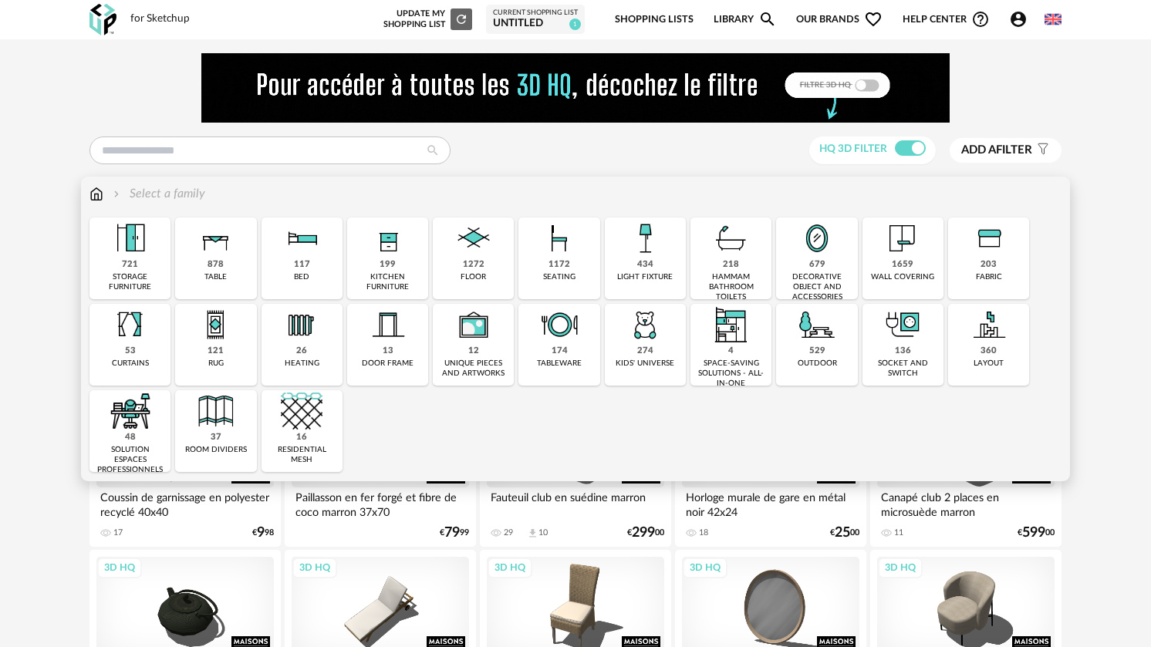
click at [393, 254] on img at bounding box center [388, 238] width 42 height 42
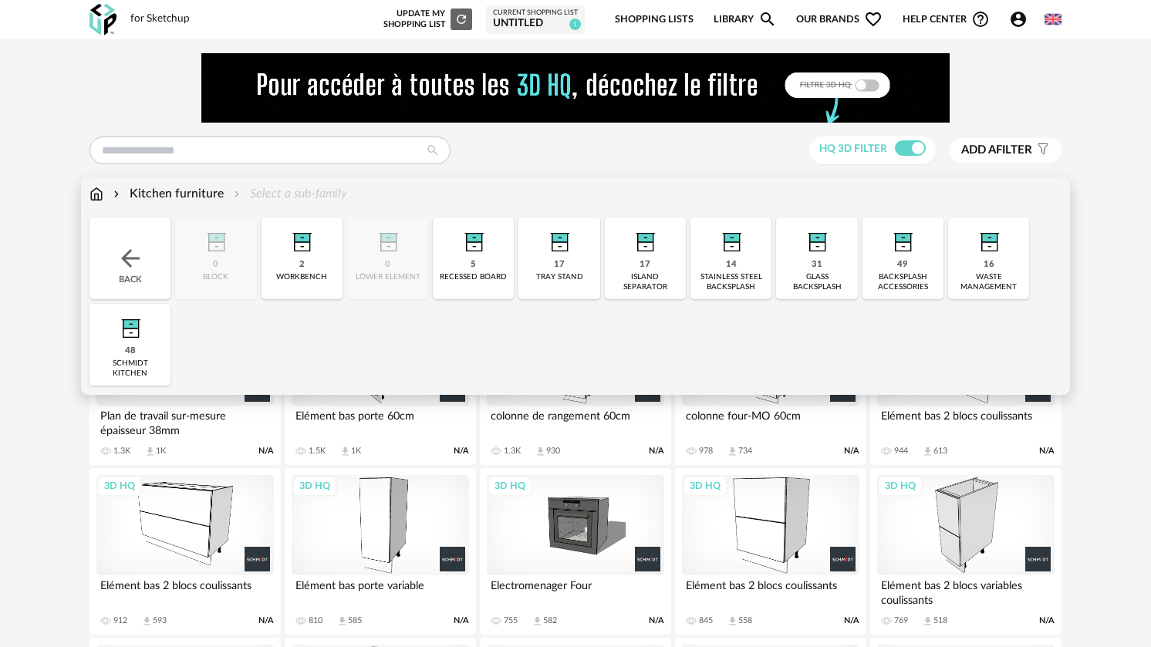
click at [300, 254] on img at bounding box center [302, 238] width 42 height 42
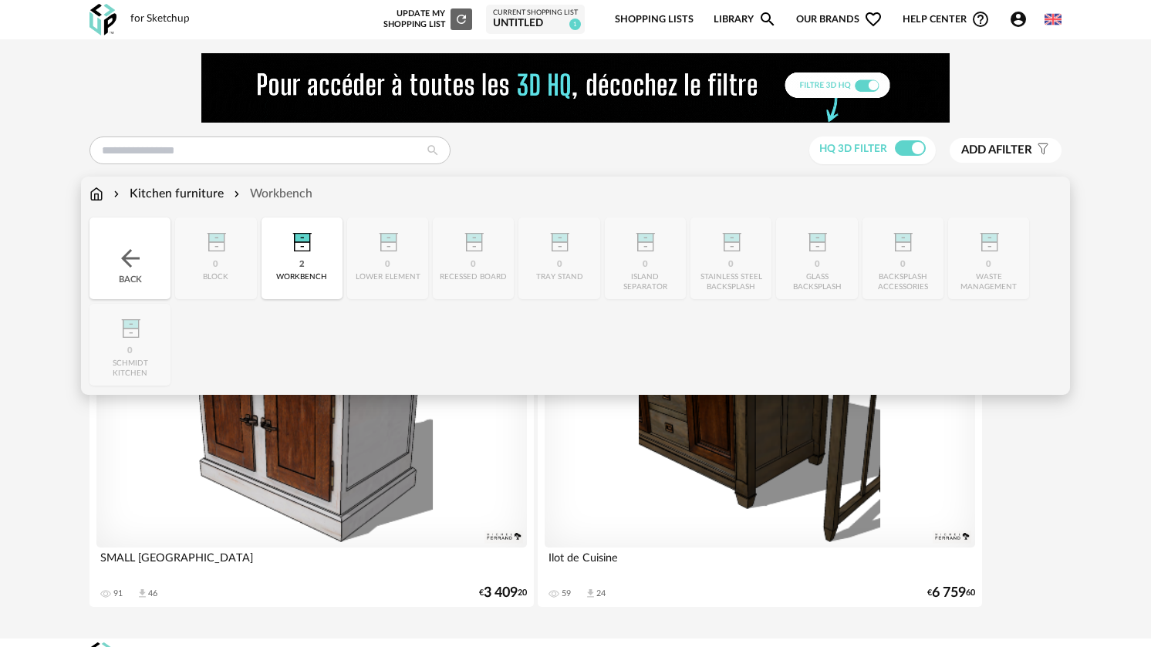
click at [147, 251] on div "Back" at bounding box center [129, 258] width 81 height 82
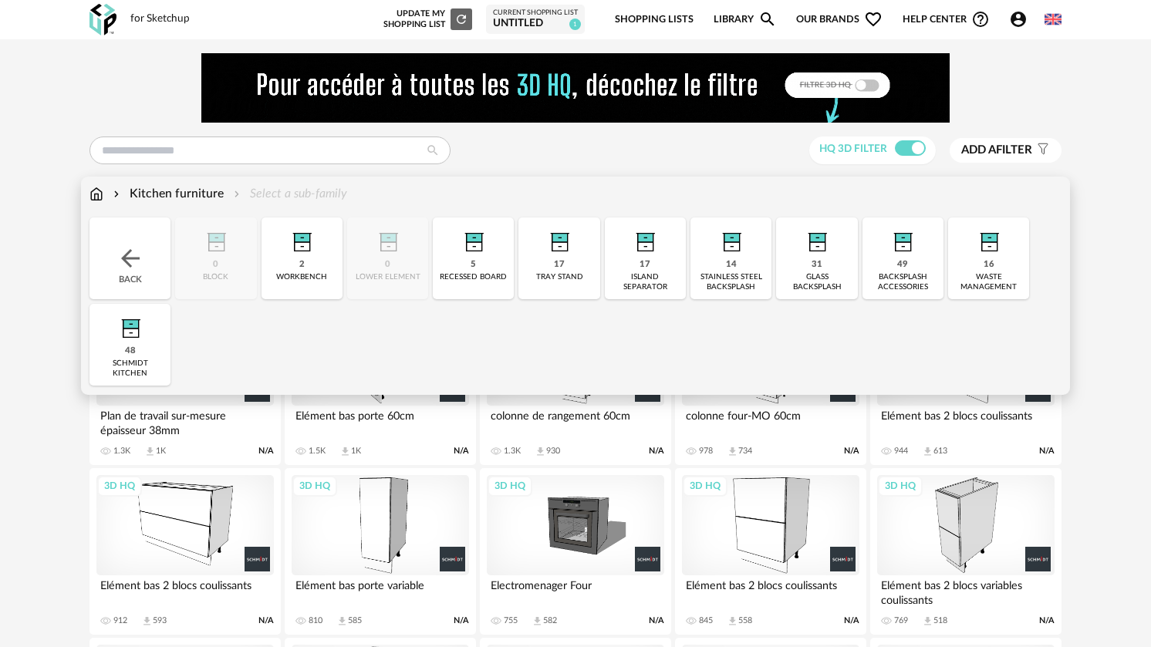
click at [133, 342] on img at bounding box center [131, 325] width 42 height 42
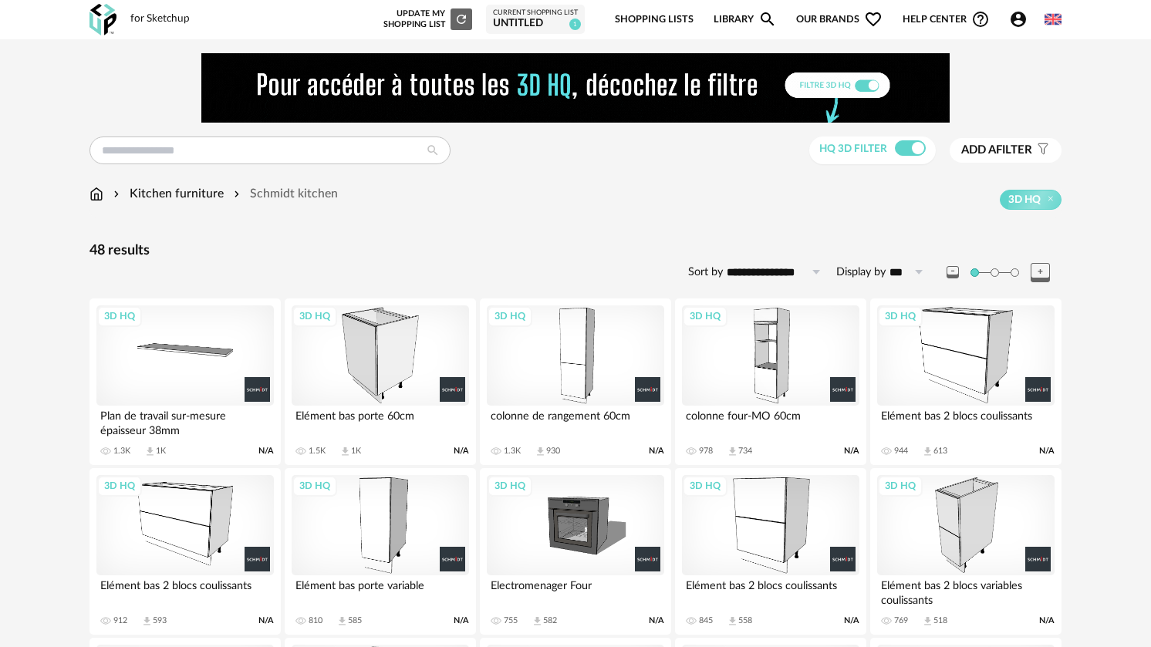
click at [372, 349] on div "3D HQ" at bounding box center [380, 355] width 177 height 100
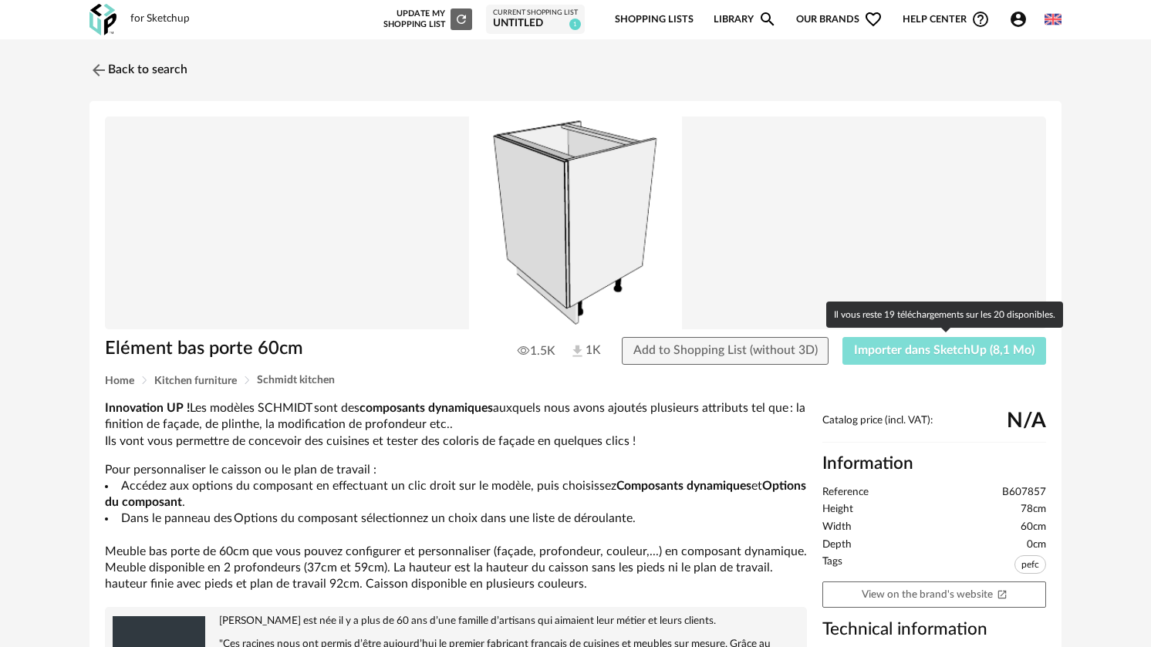
click at [603, 344] on span "Importer dans SketchUp (8,1 Mo)" at bounding box center [944, 350] width 180 height 12
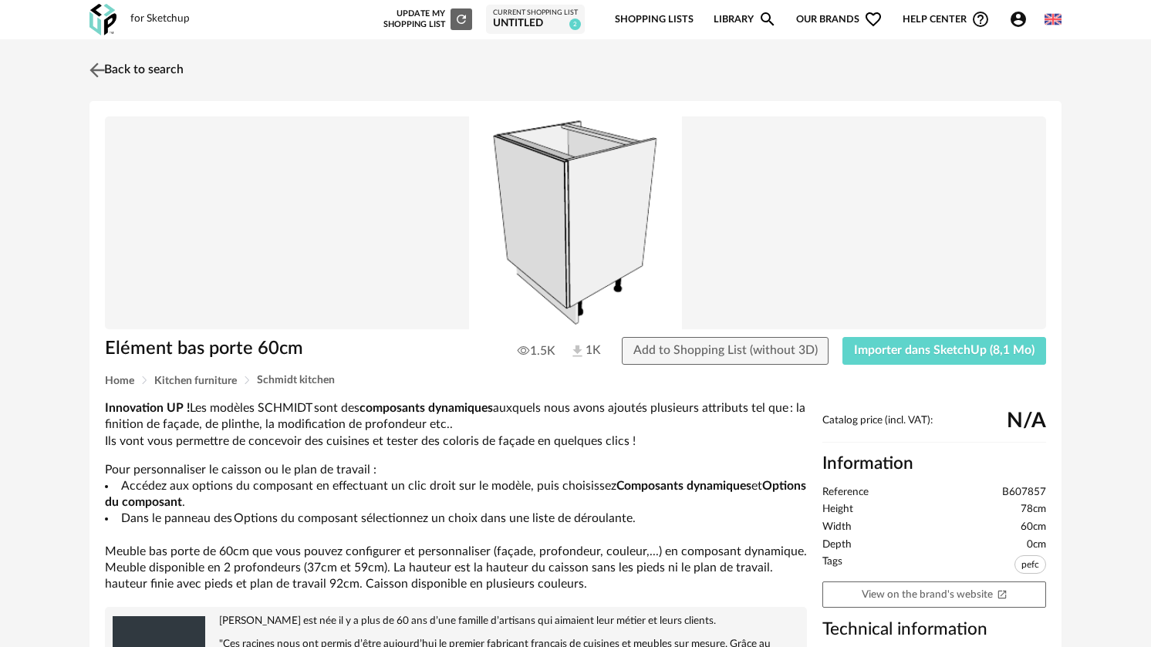
click at [95, 66] on img at bounding box center [97, 70] width 22 height 22
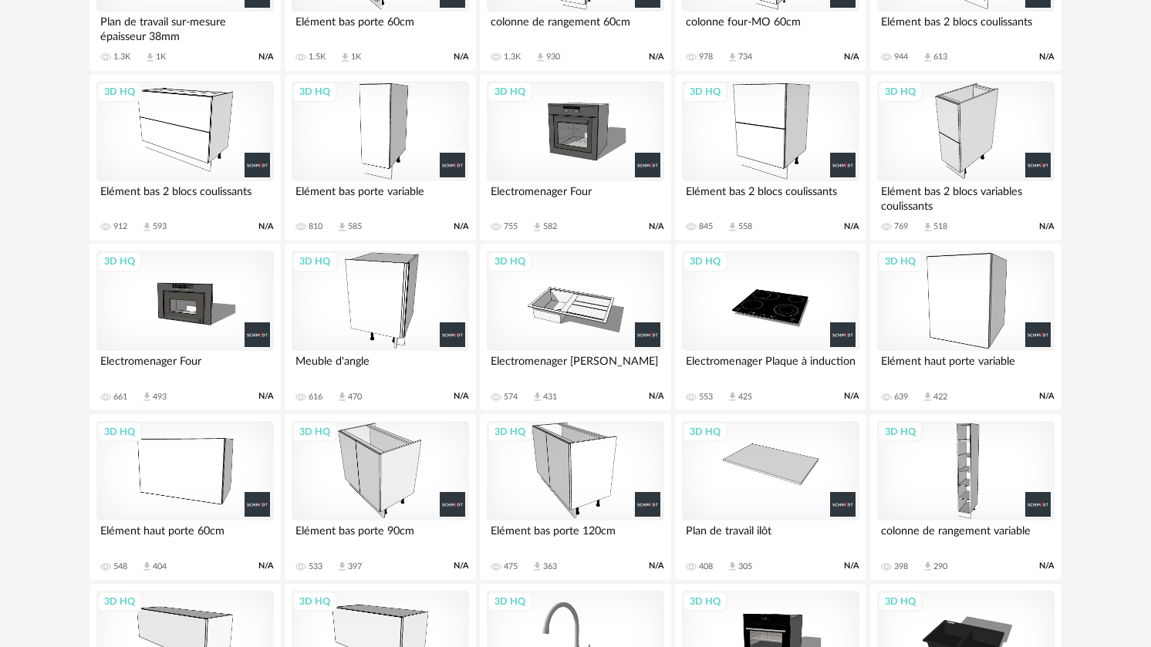
scroll to position [386, 0]
